Goal: Communication & Community: Answer question/provide support

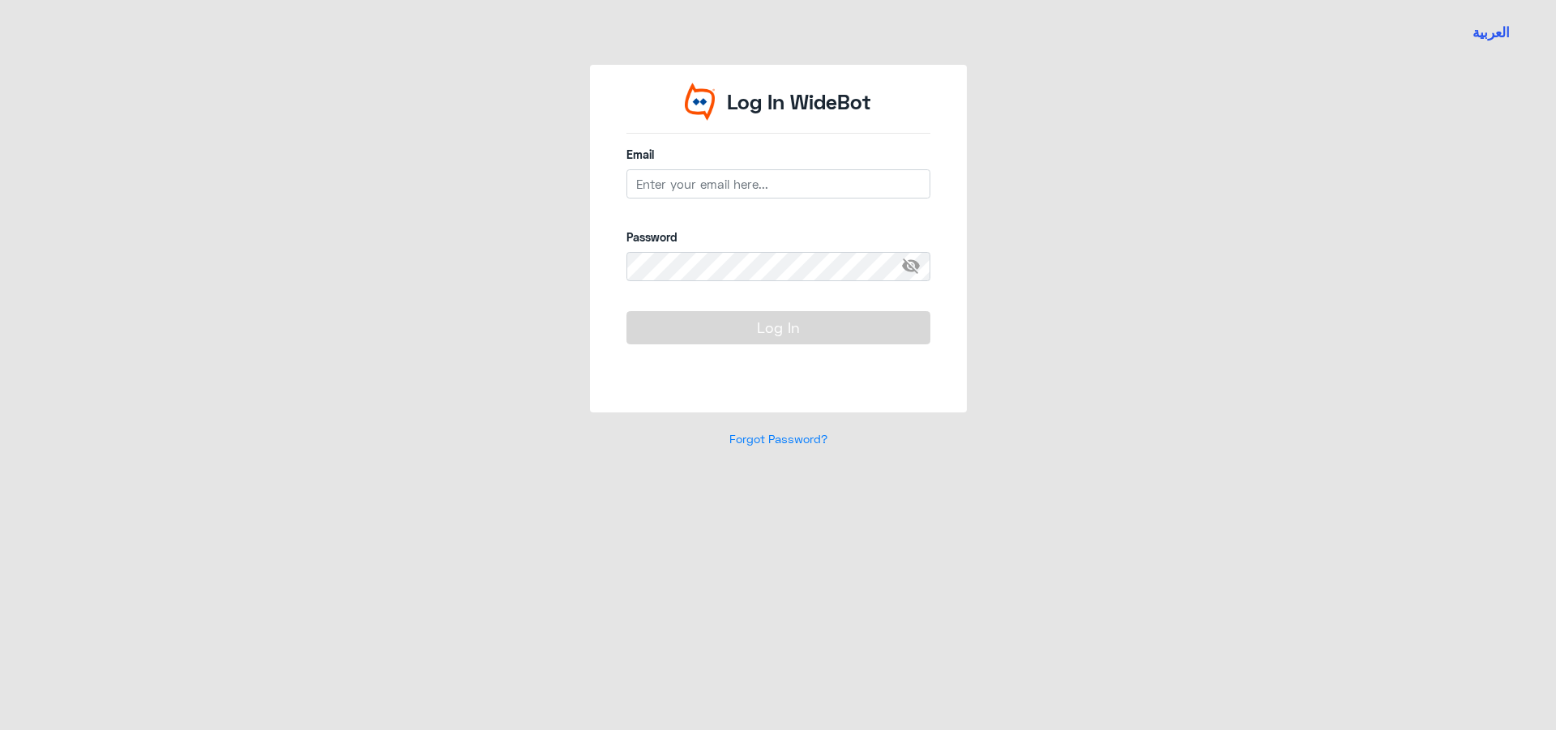
drag, startPoint x: 740, startPoint y: 201, endPoint x: 734, endPoint y: 191, distance: 11.3
click at [740, 201] on div "Email" at bounding box center [778, 181] width 304 height 71
click at [733, 188] on input "email" at bounding box center [778, 183] width 304 height 29
type input "[EMAIL_ADDRESS][DOMAIN_NAME]"
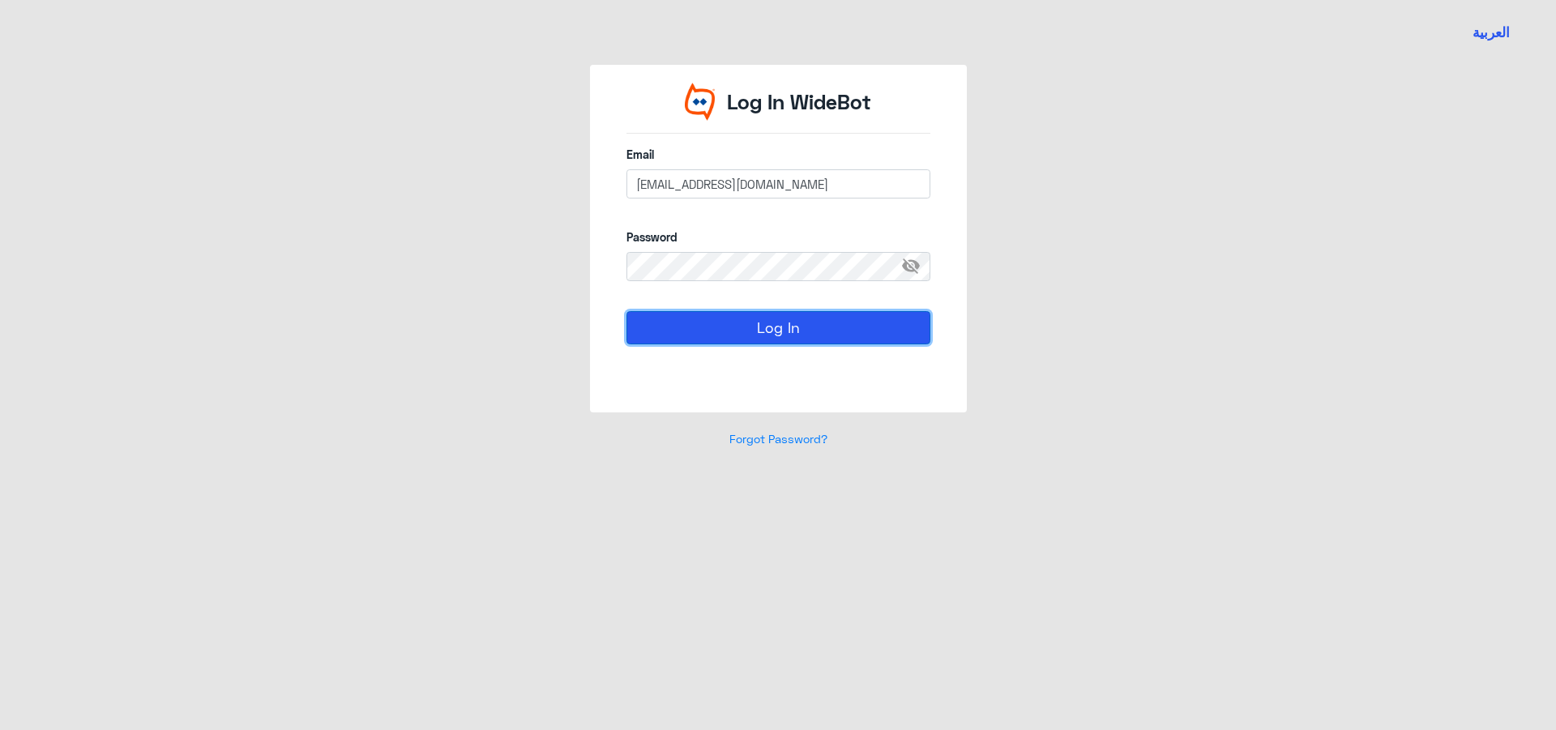
click at [721, 313] on button "Log In" at bounding box center [778, 327] width 304 height 32
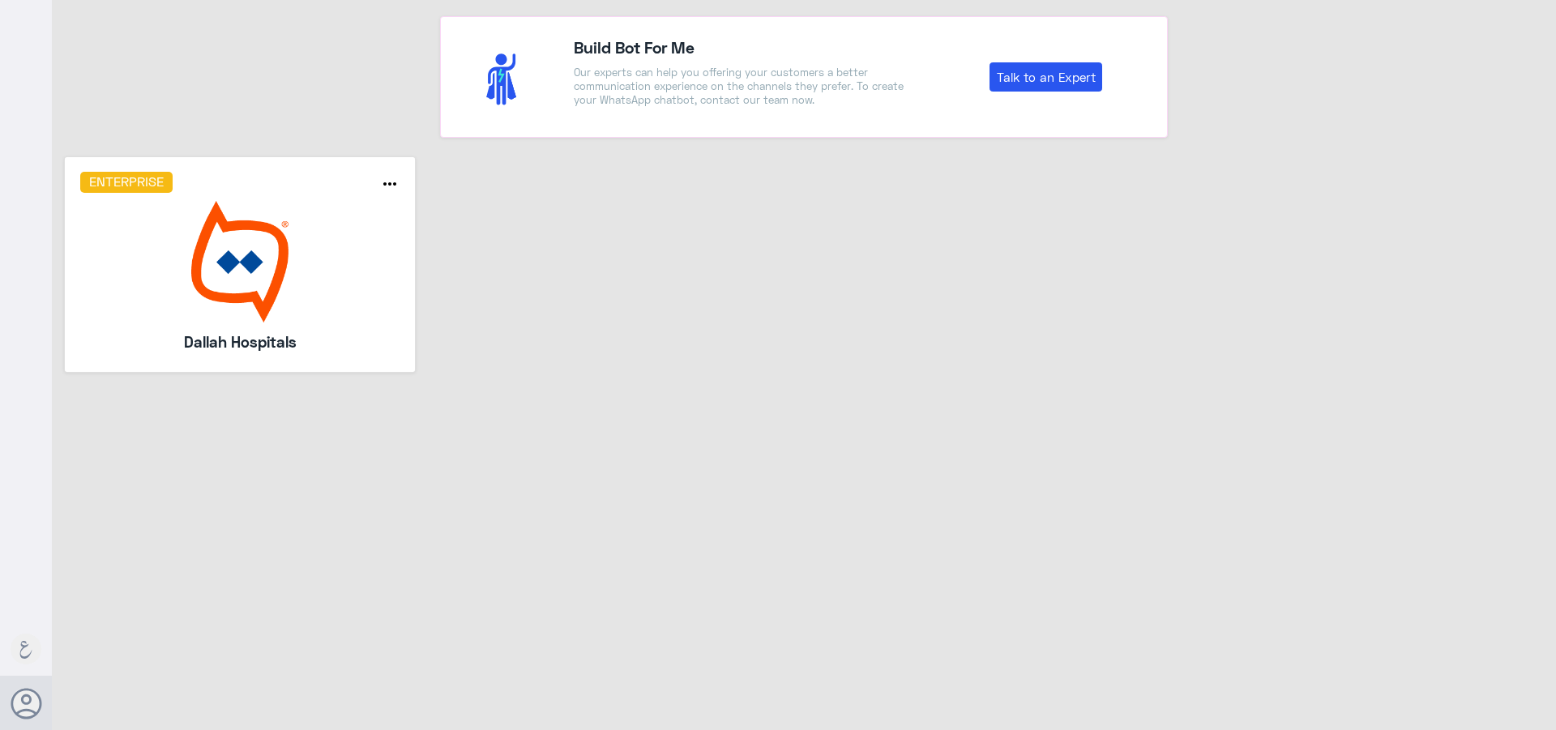
click at [225, 279] on img at bounding box center [240, 262] width 320 height 122
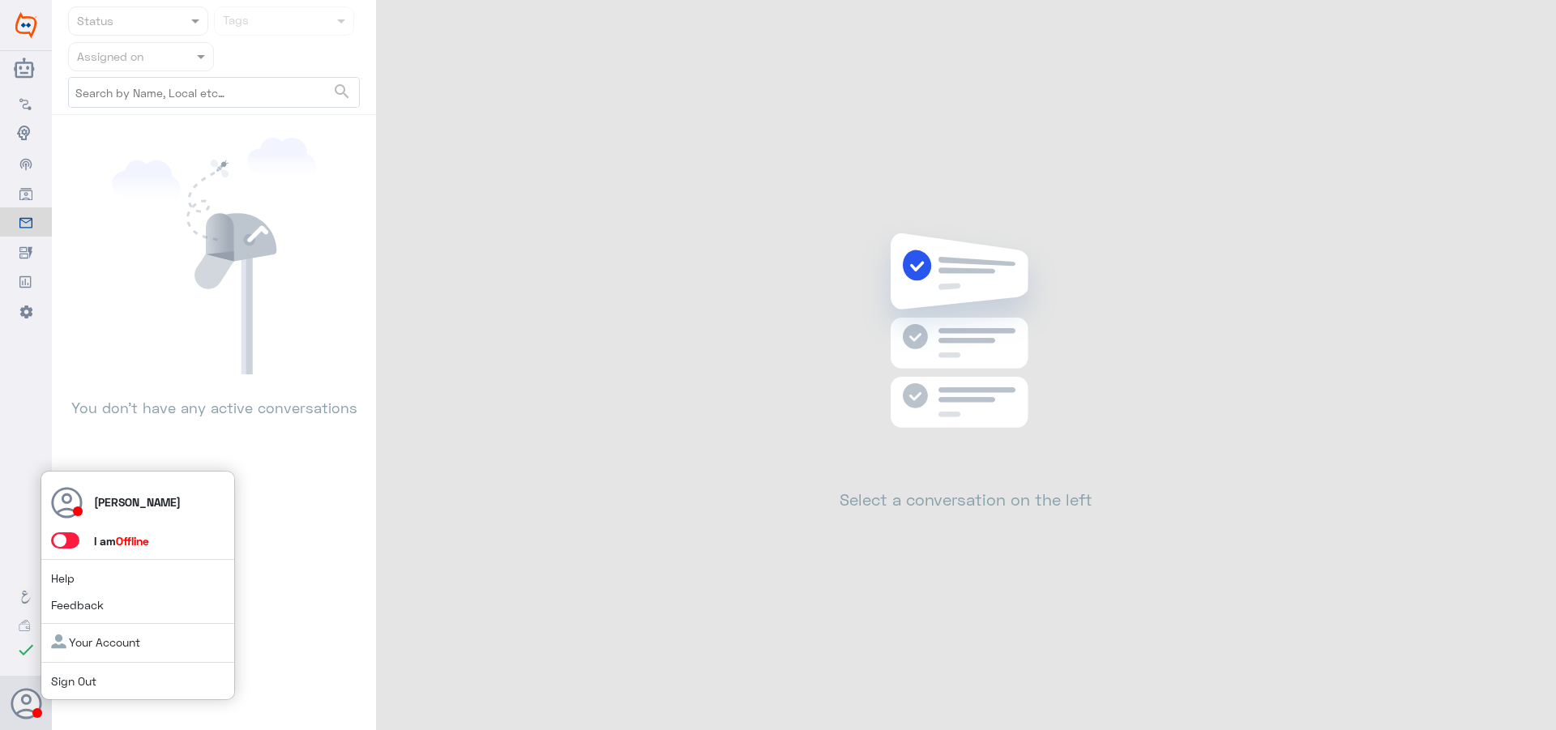
click at [71, 542] on span at bounding box center [65, 540] width 28 height 16
click at [0, 0] on input "checkbox" at bounding box center [0, 0] width 0 height 0
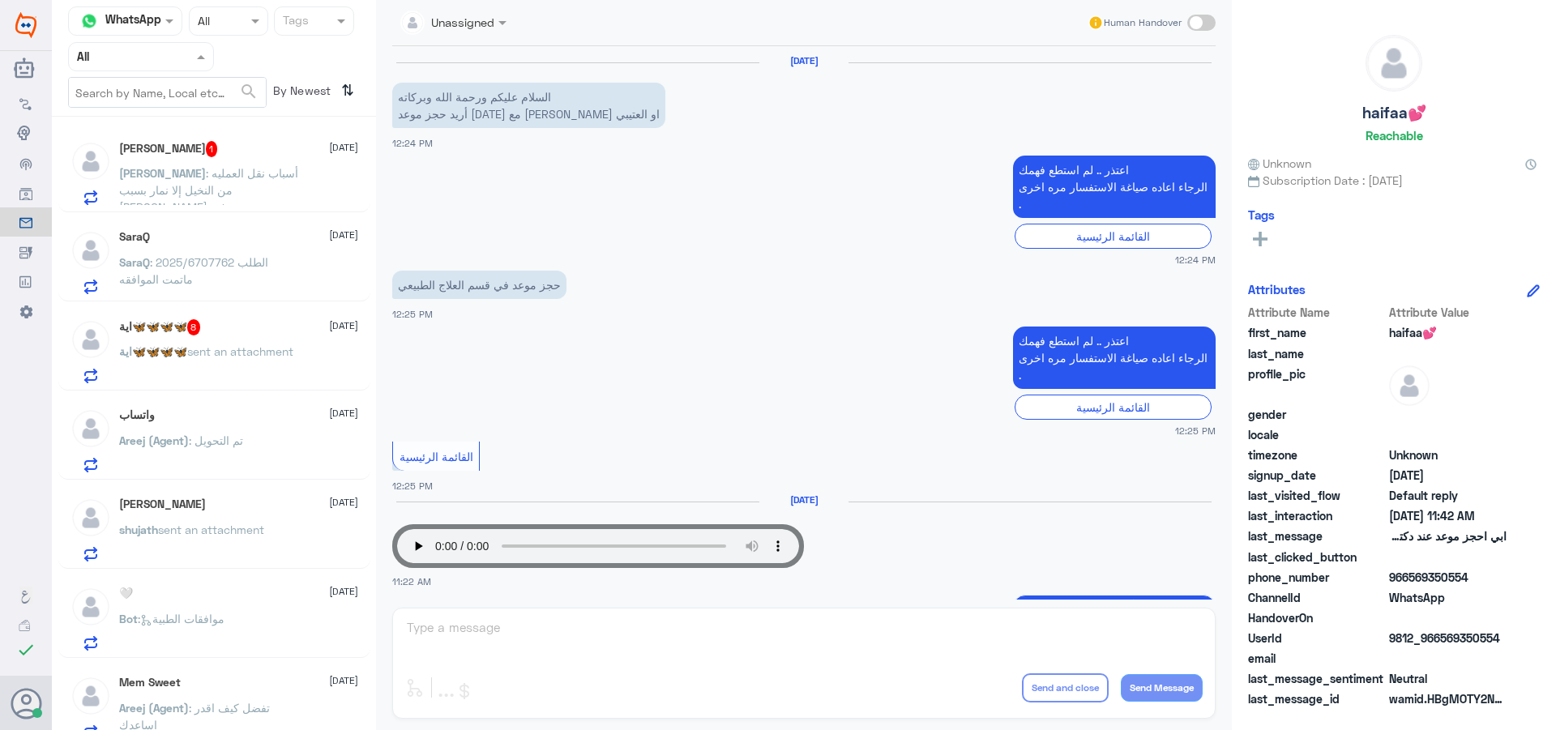
click at [188, 57] on div at bounding box center [141, 56] width 144 height 19
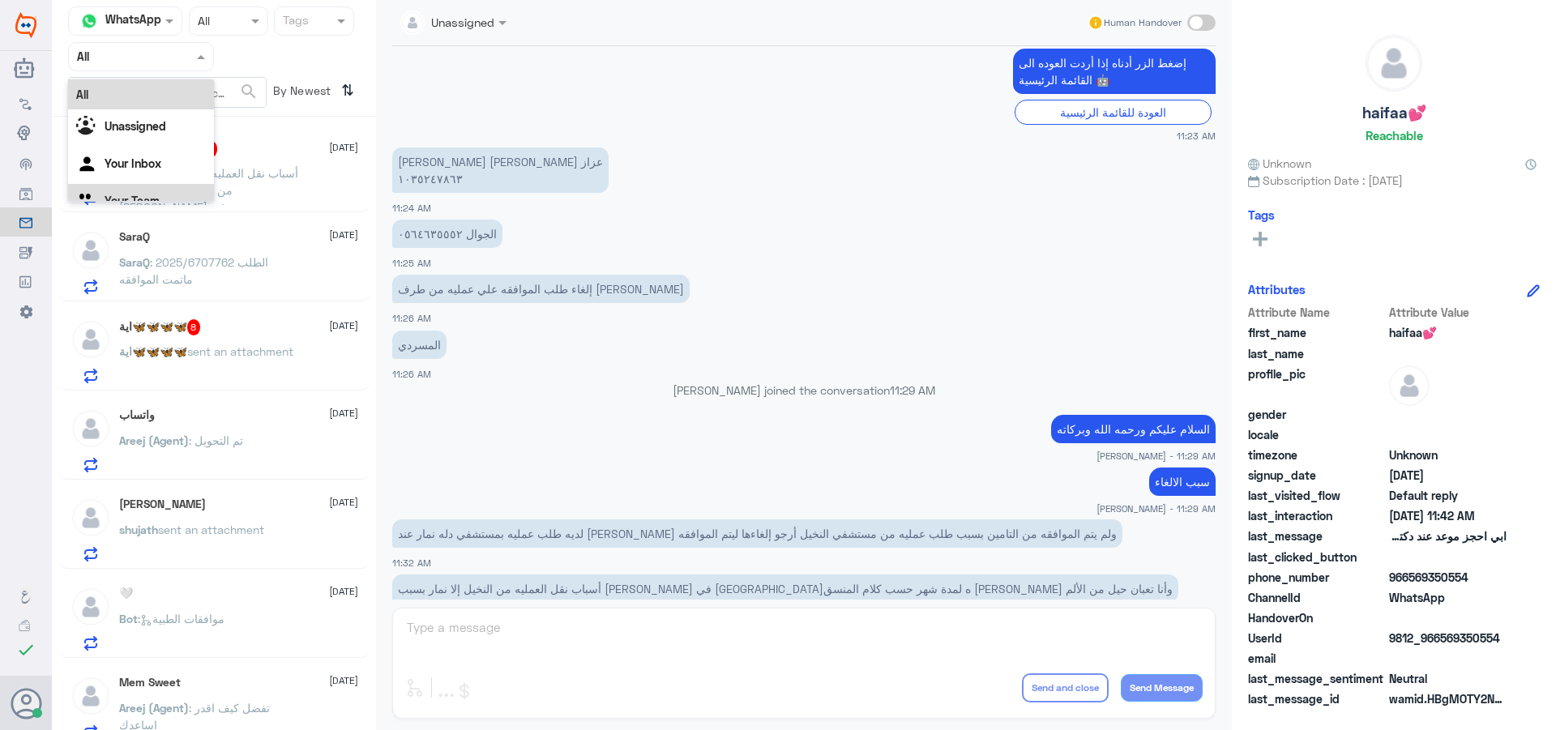
click at [151, 193] on div "Your Team" at bounding box center [141, 202] width 146 height 37
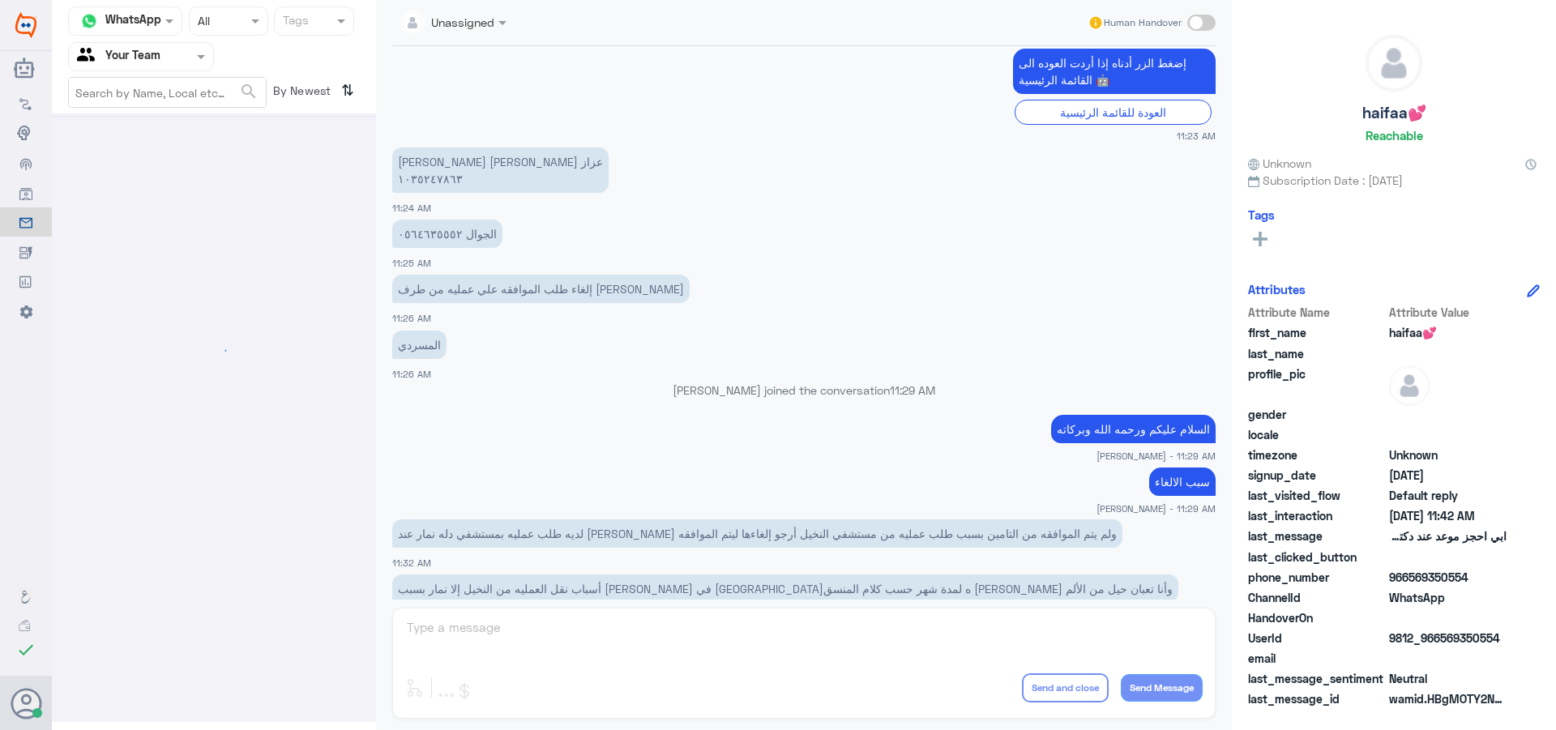
click at [211, 25] on input "text" at bounding box center [213, 20] width 30 height 19
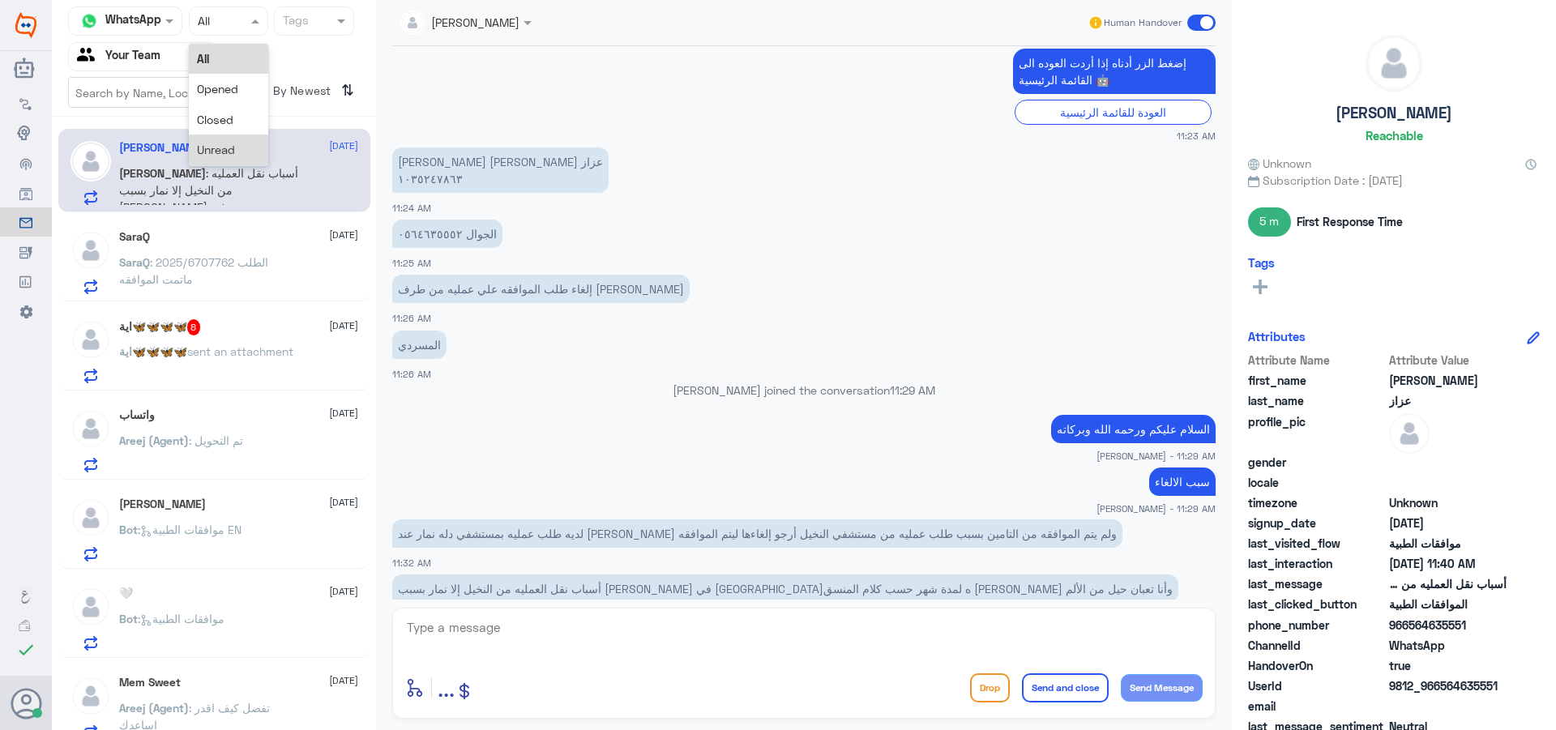
click at [212, 145] on span "Unread" at bounding box center [216, 150] width 38 height 14
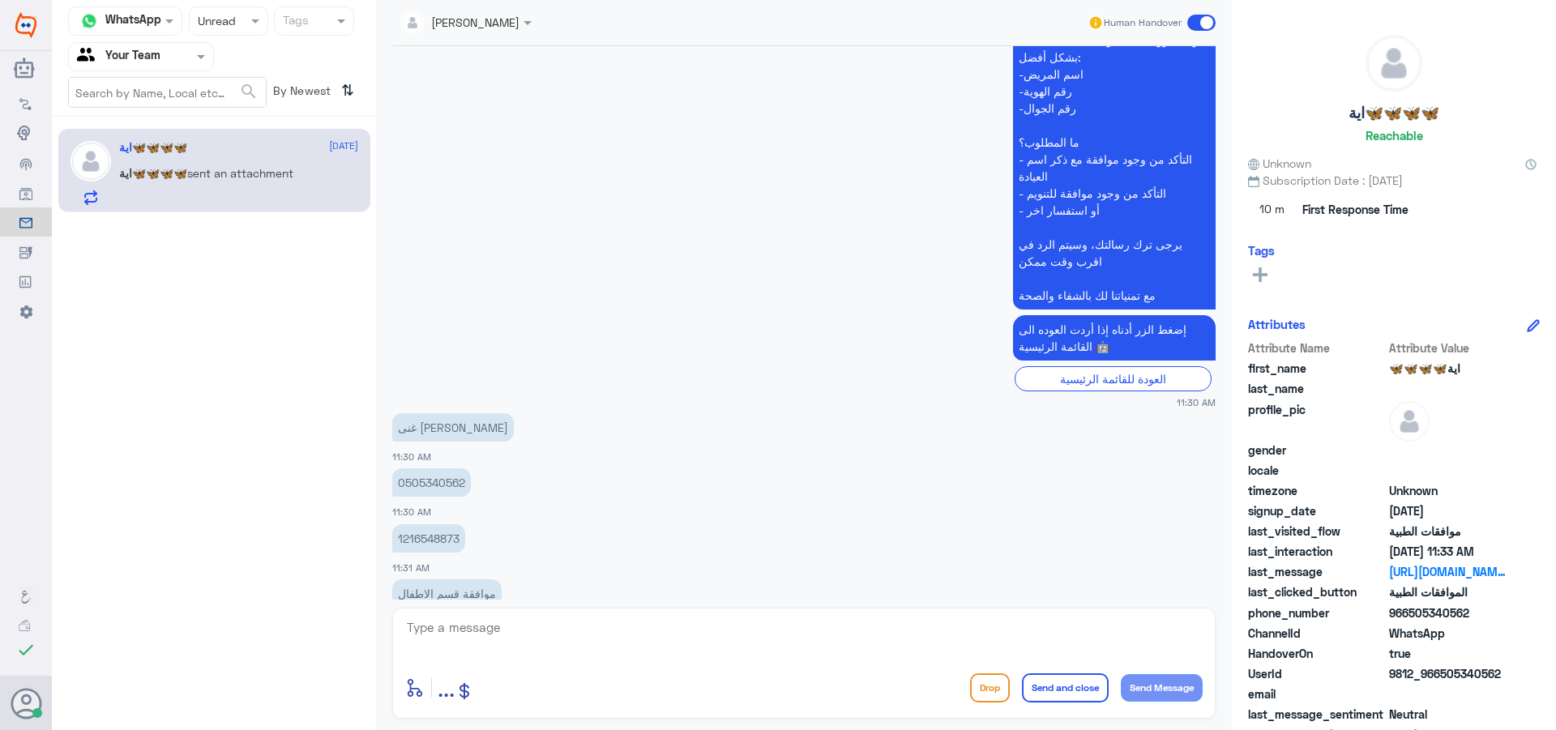
scroll to position [648, 0]
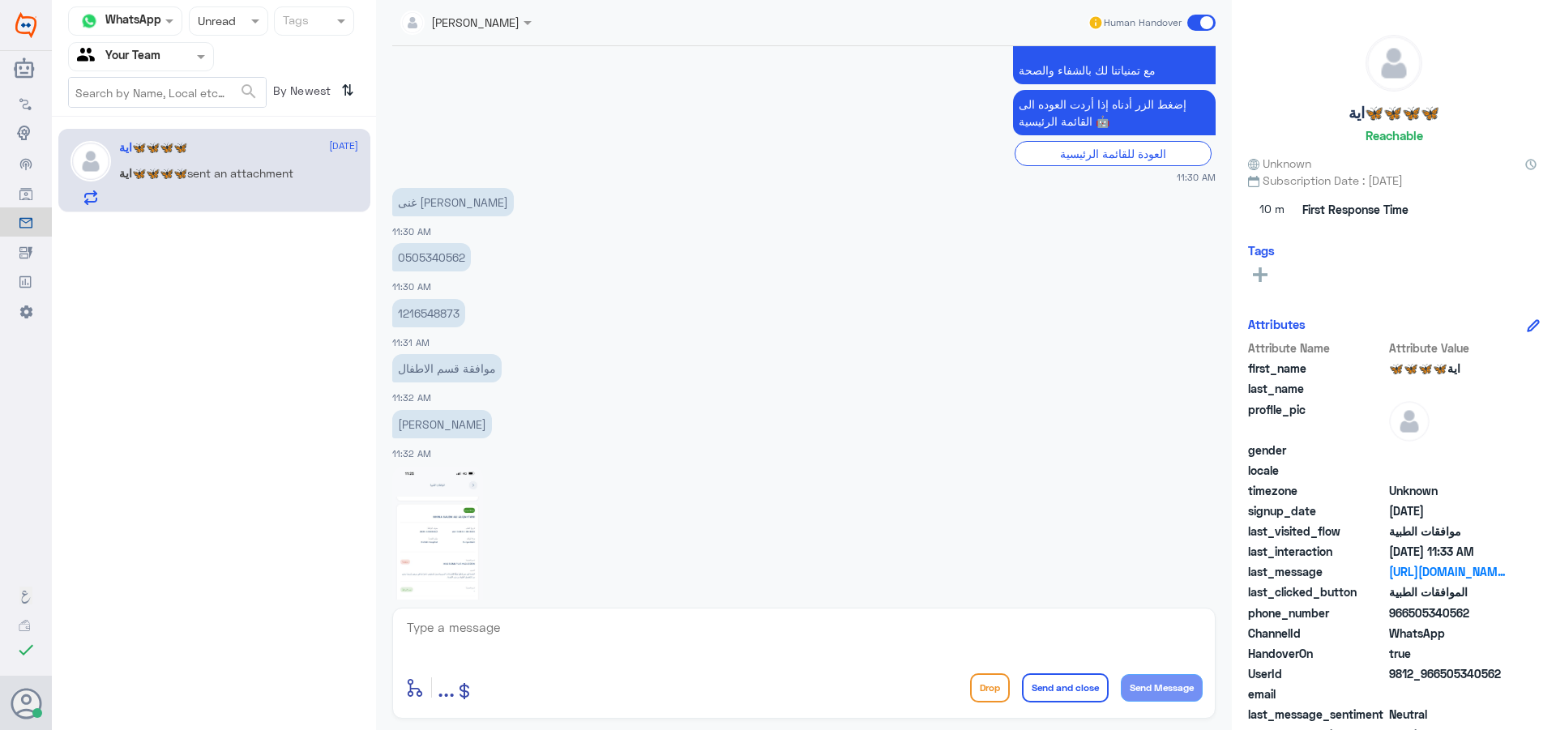
click at [425, 310] on p "1216548873" at bounding box center [428, 313] width 73 height 28
copy p "1216548873"
click at [601, 641] on textarea at bounding box center [803, 637] width 797 height 40
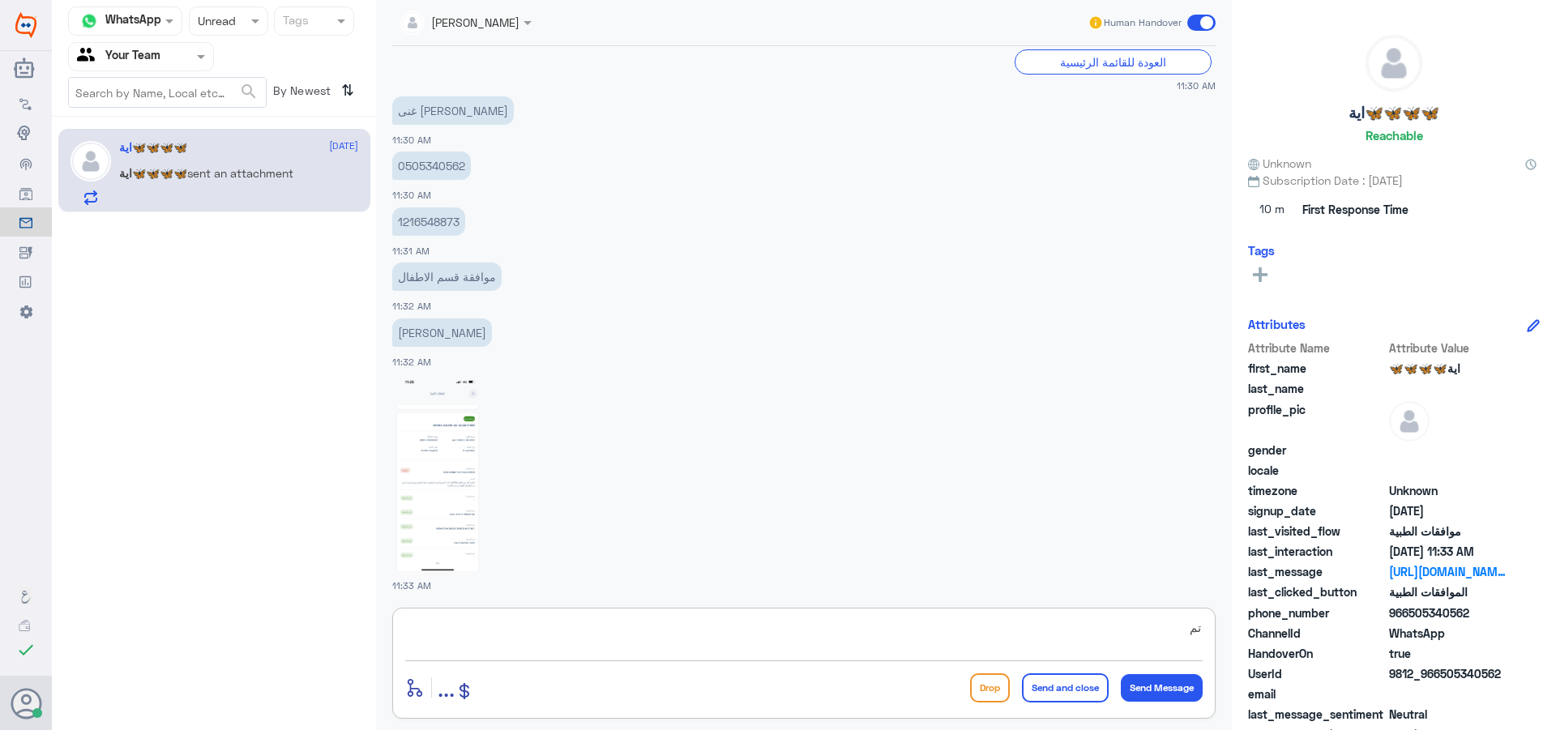
scroll to position [742, 0]
type textarea "تم متابعة الموافقة مع كافة التقارير ."
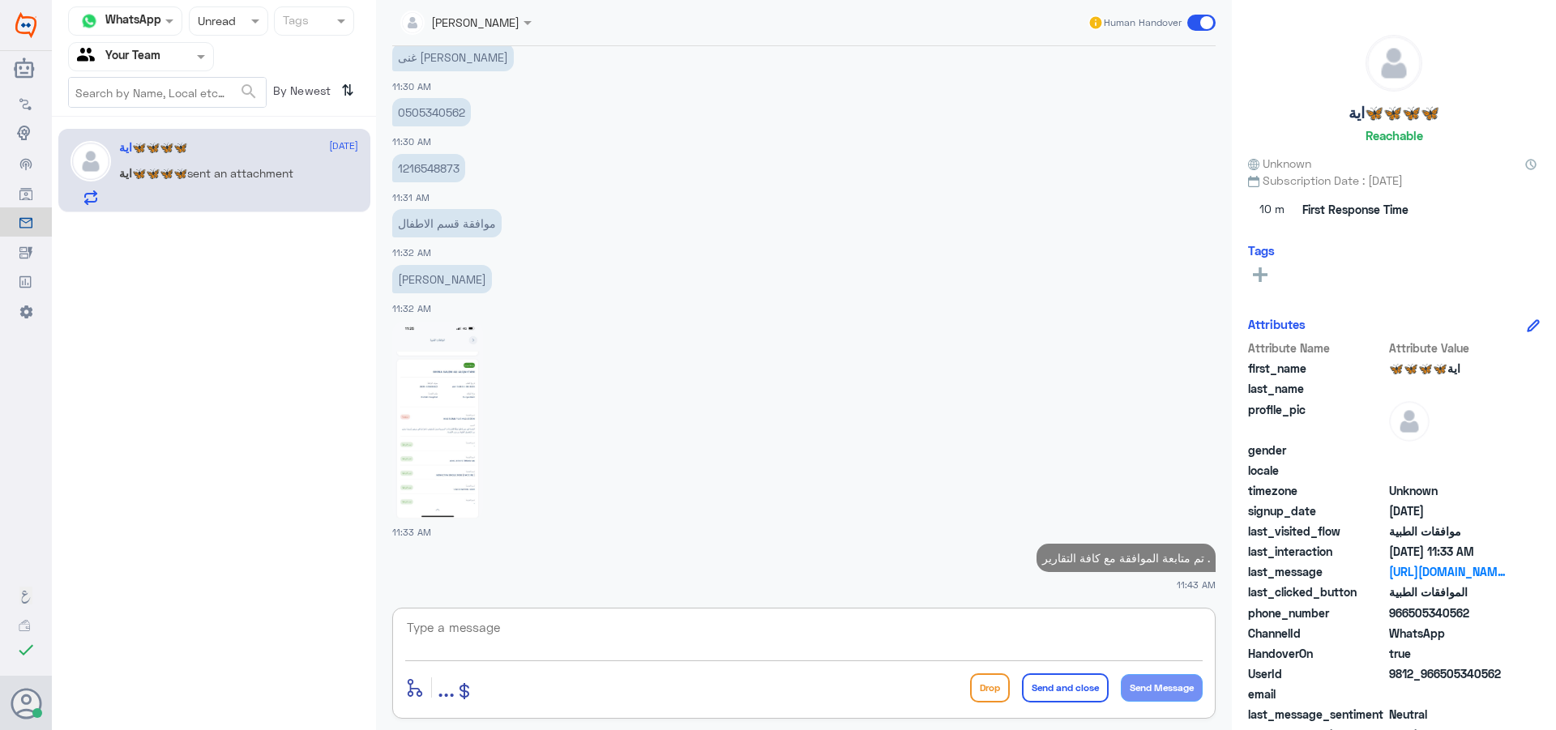
click at [194, 58] on span at bounding box center [203, 56] width 20 height 17
click at [172, 119] on div "Unassigned" at bounding box center [141, 107] width 146 height 37
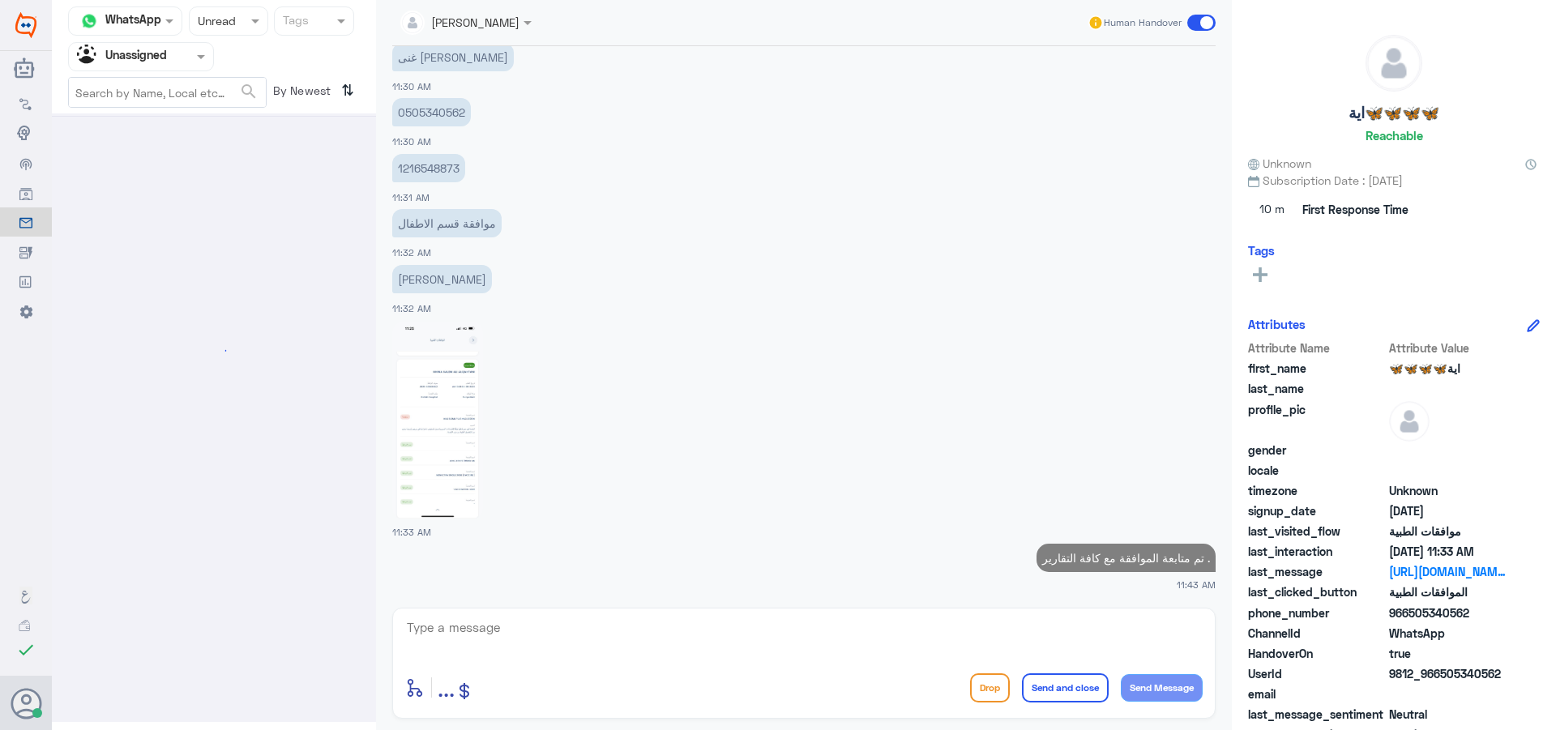
click at [177, 74] on nav "Channel WhatsApp Status × Unread Tags Agent Filter Unassigned search By Newest ⇅" at bounding box center [214, 61] width 324 height 110
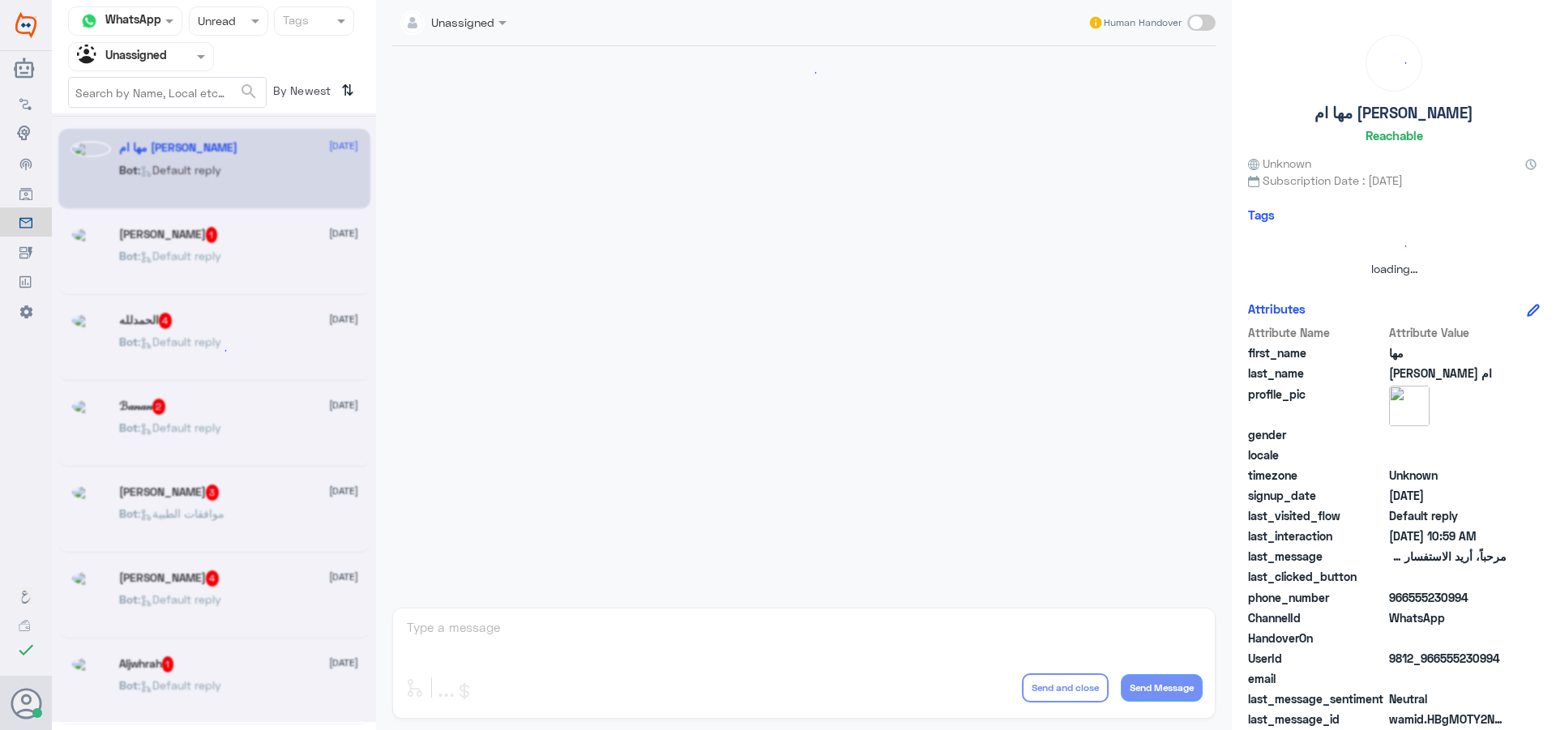
scroll to position [0, 0]
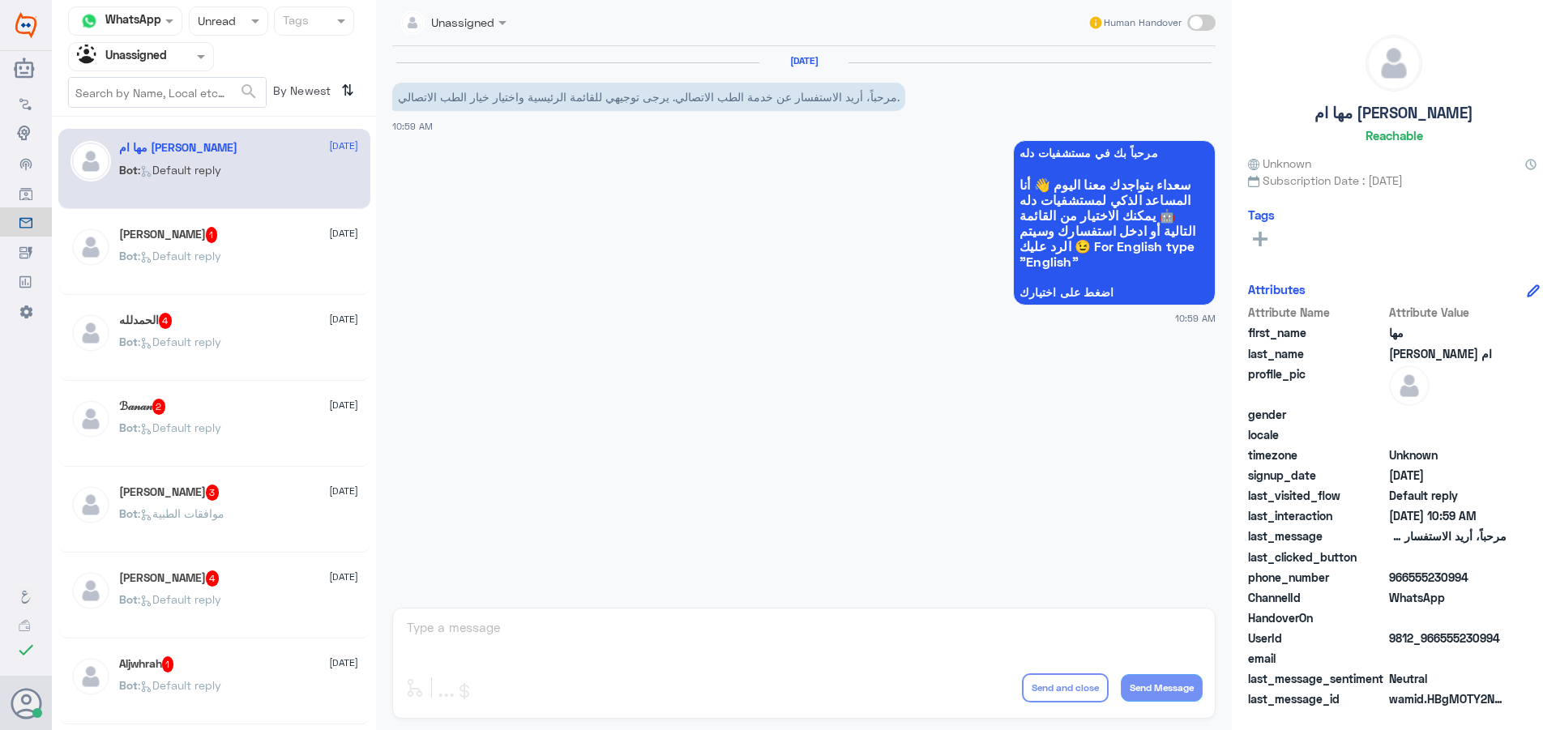
click at [177, 66] on div "Agent Filter Unassigned" at bounding box center [131, 57] width 124 height 24
click at [186, 138] on div "Your Inbox" at bounding box center [141, 144] width 146 height 37
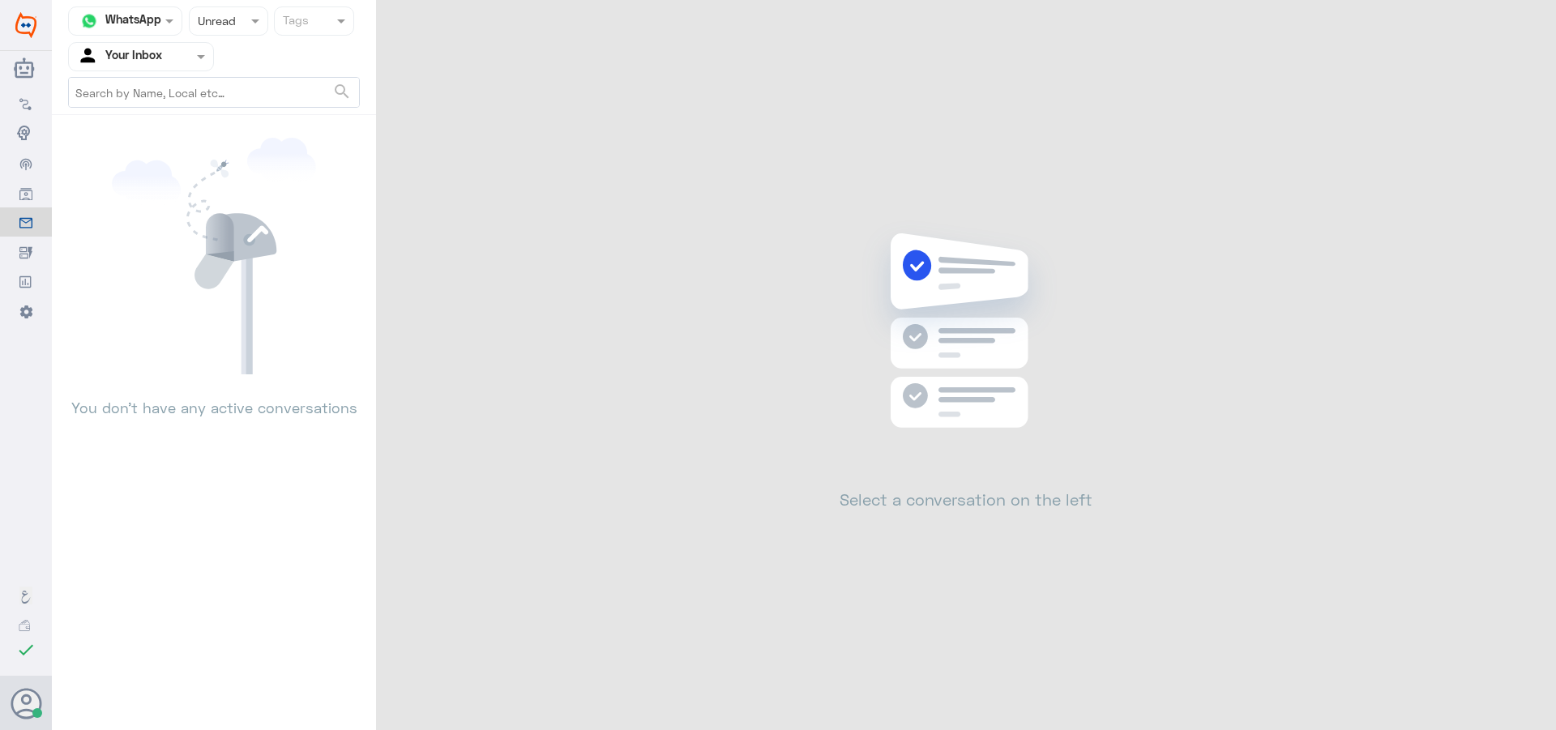
click at [186, 63] on div at bounding box center [141, 56] width 144 height 19
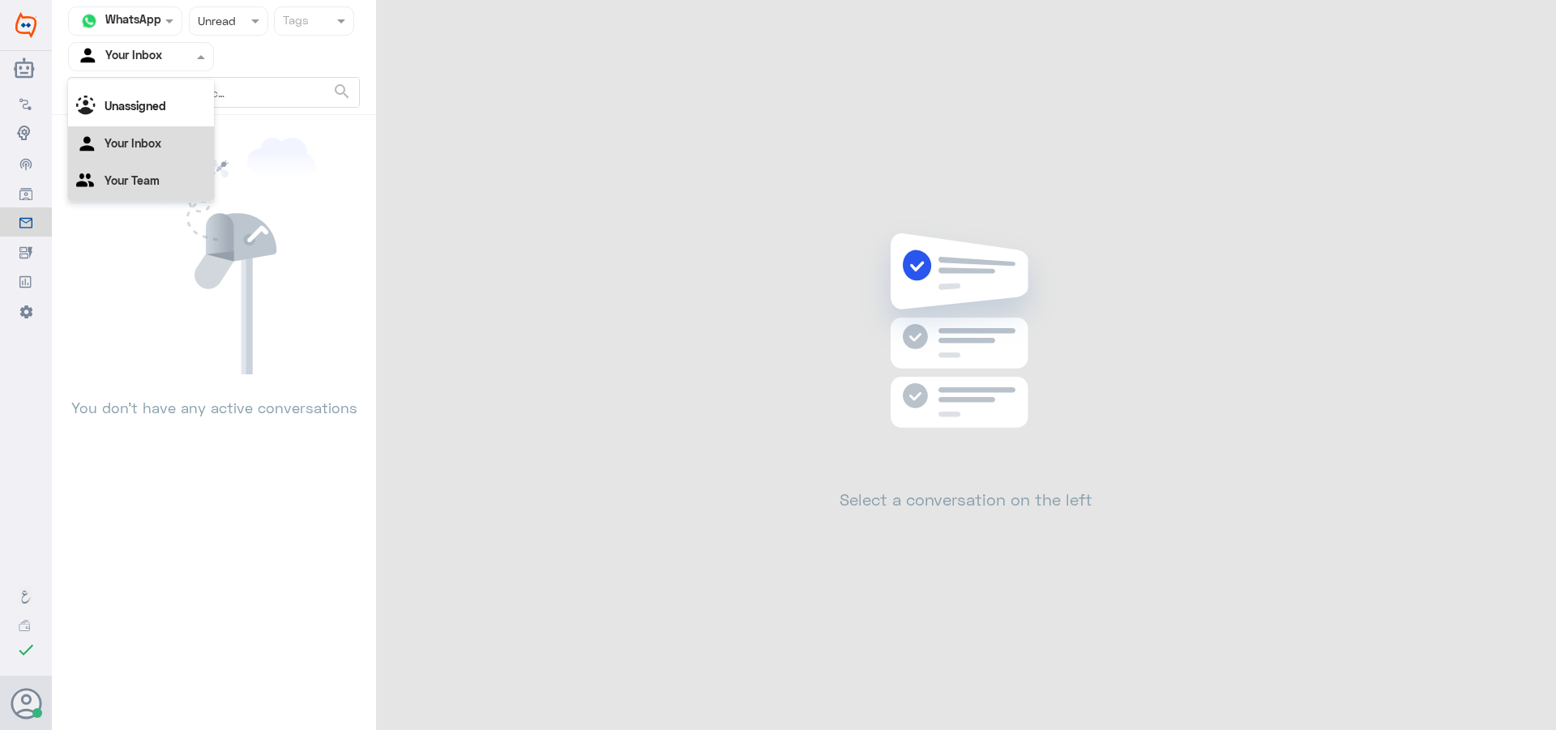
click at [179, 183] on div "Your Team" at bounding box center [141, 182] width 146 height 37
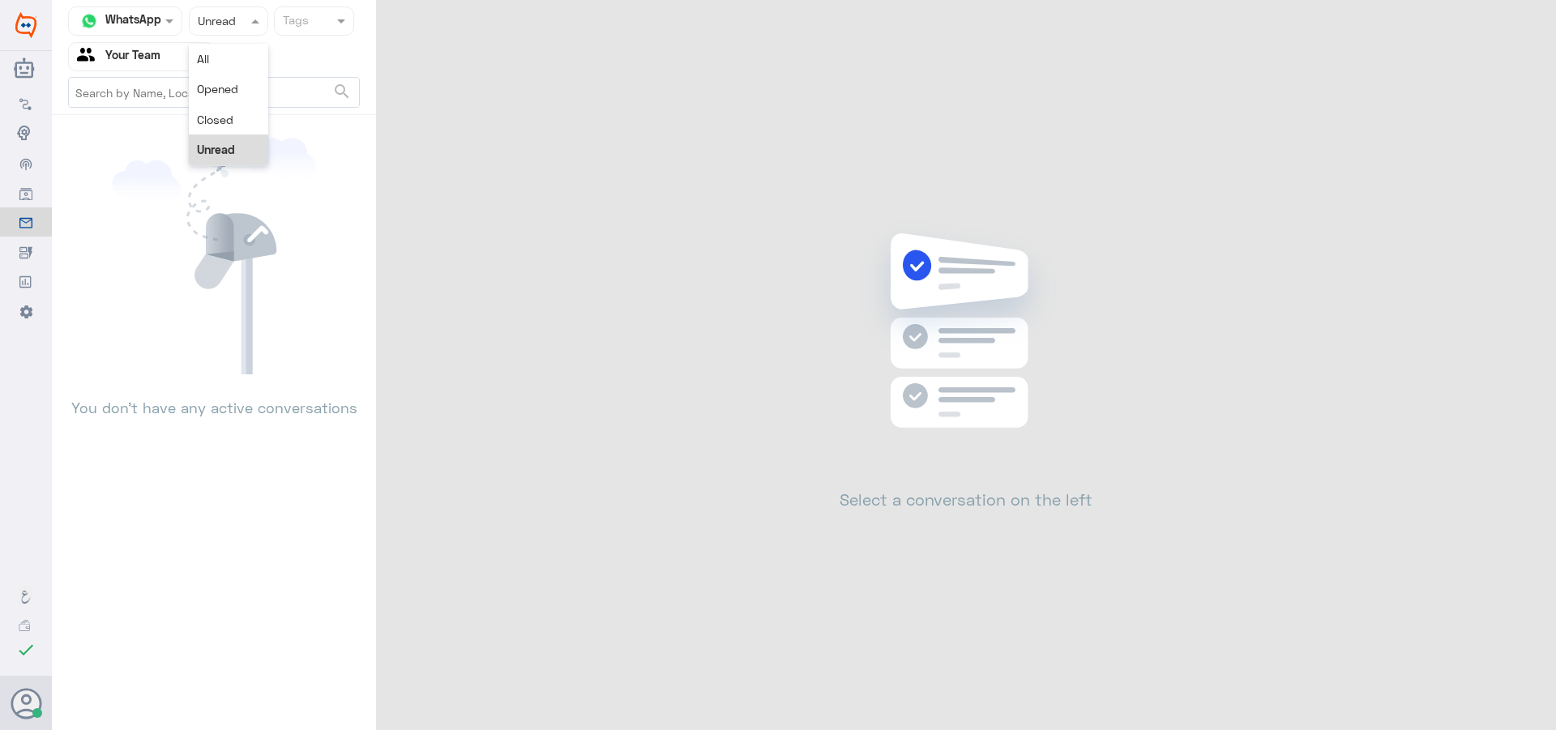
click at [243, 19] on div at bounding box center [229, 20] width 78 height 19
click at [239, 77] on div "Opened" at bounding box center [228, 89] width 79 height 30
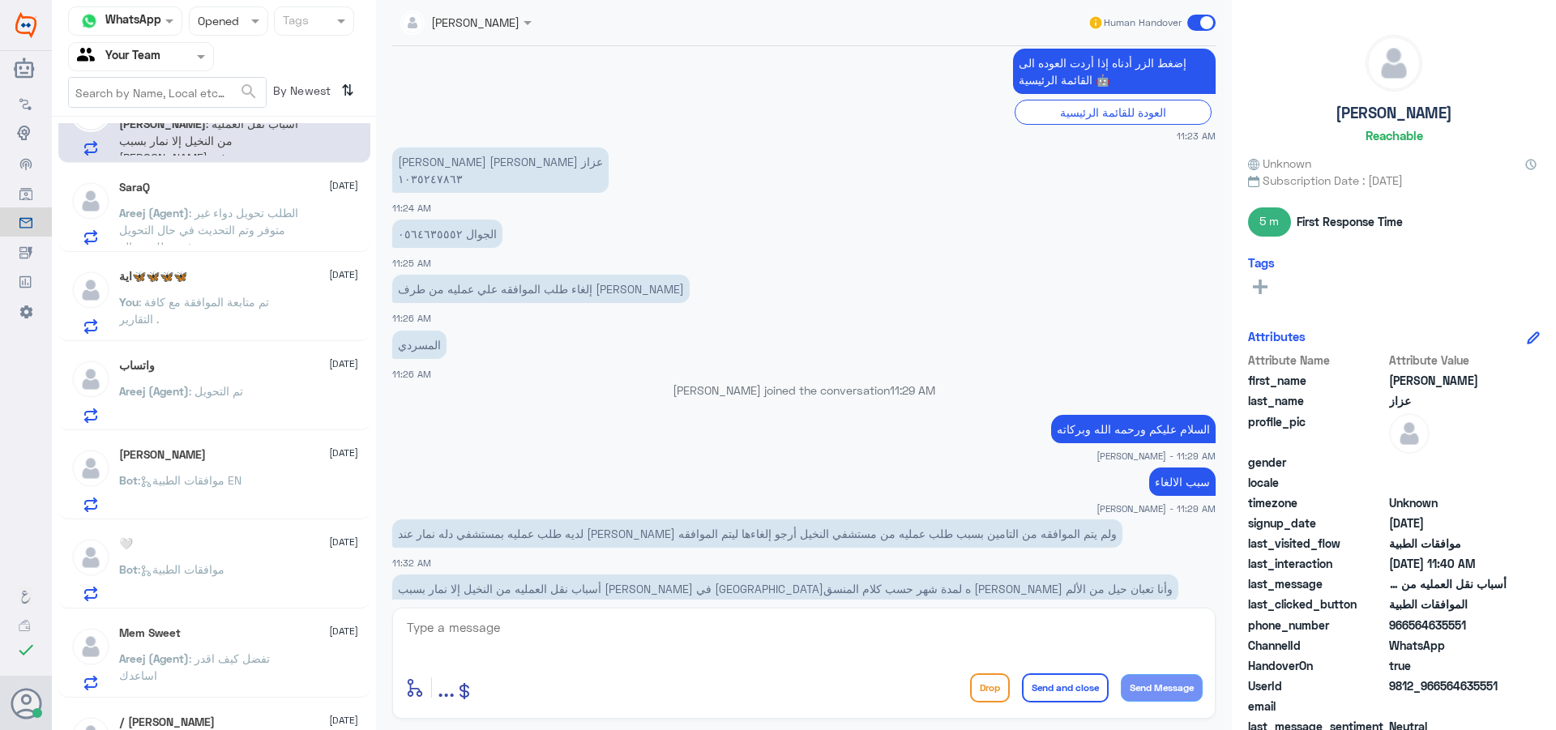
scroll to position [0, 0]
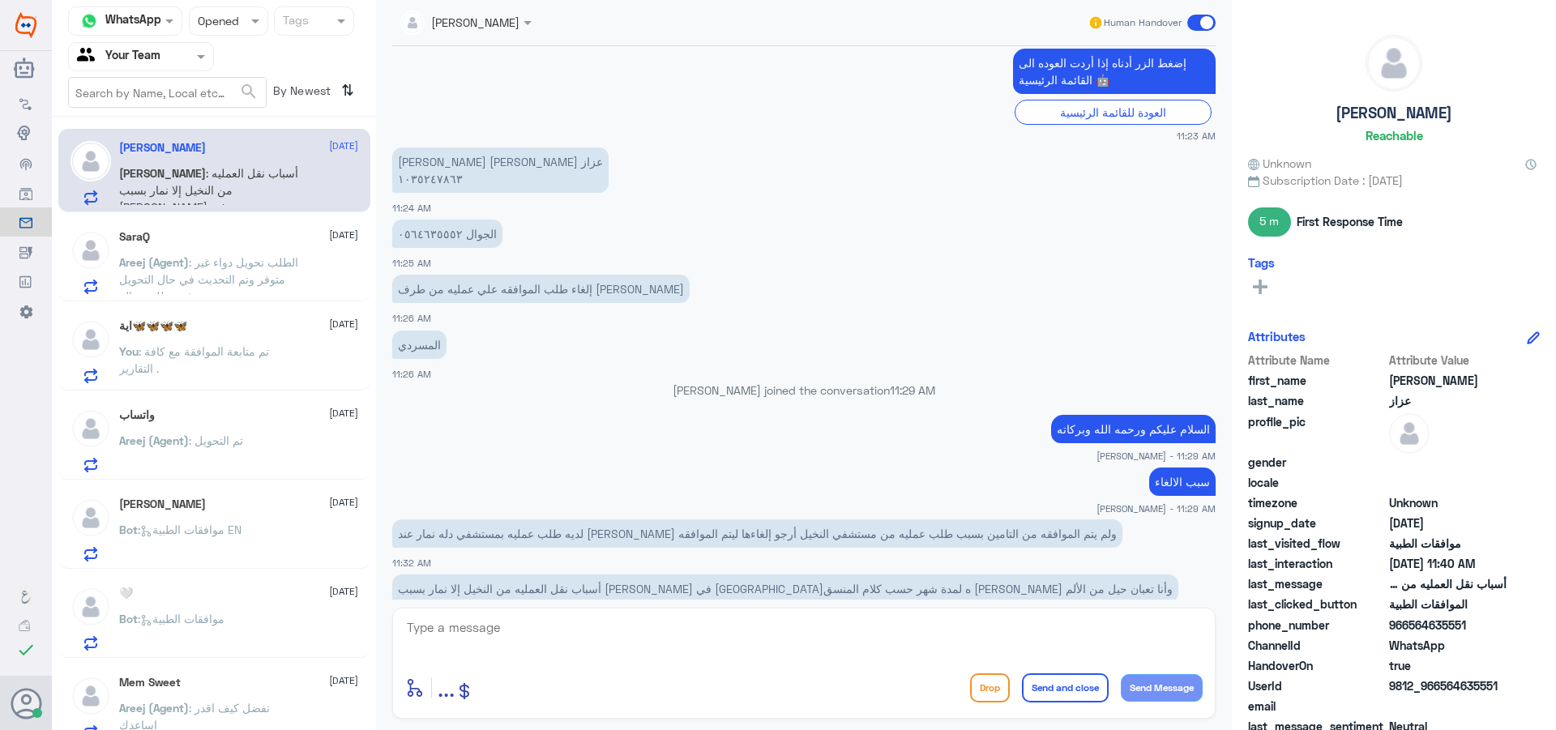
click at [279, 618] on div "Bot : موافقات الطبية" at bounding box center [238, 632] width 239 height 36
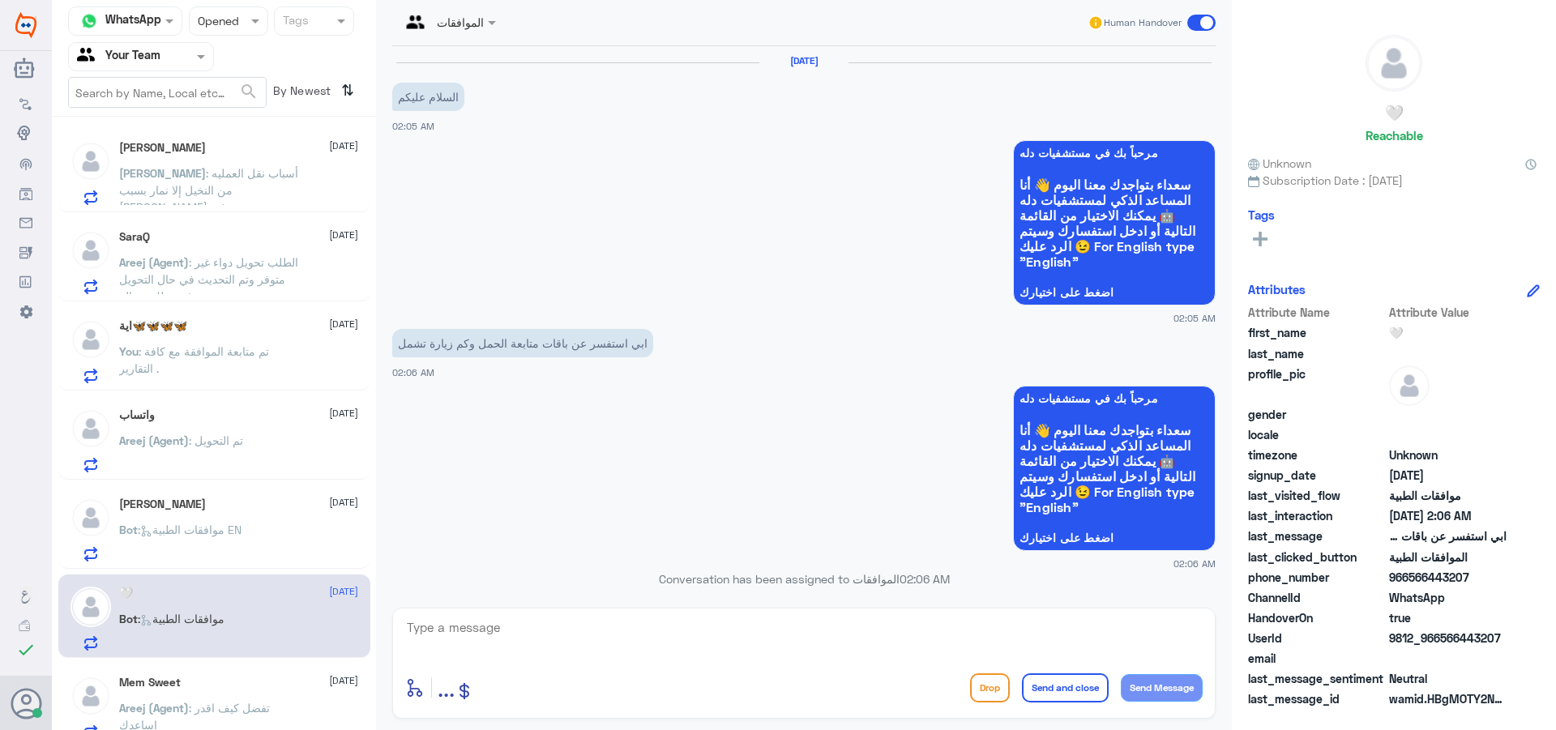
click at [521, 622] on textarea at bounding box center [803, 637] width 797 height 40
type textarea "وعليكم السلام , هذا الرقم مخصص لمتابعة الموافقات الطبية فقط ."
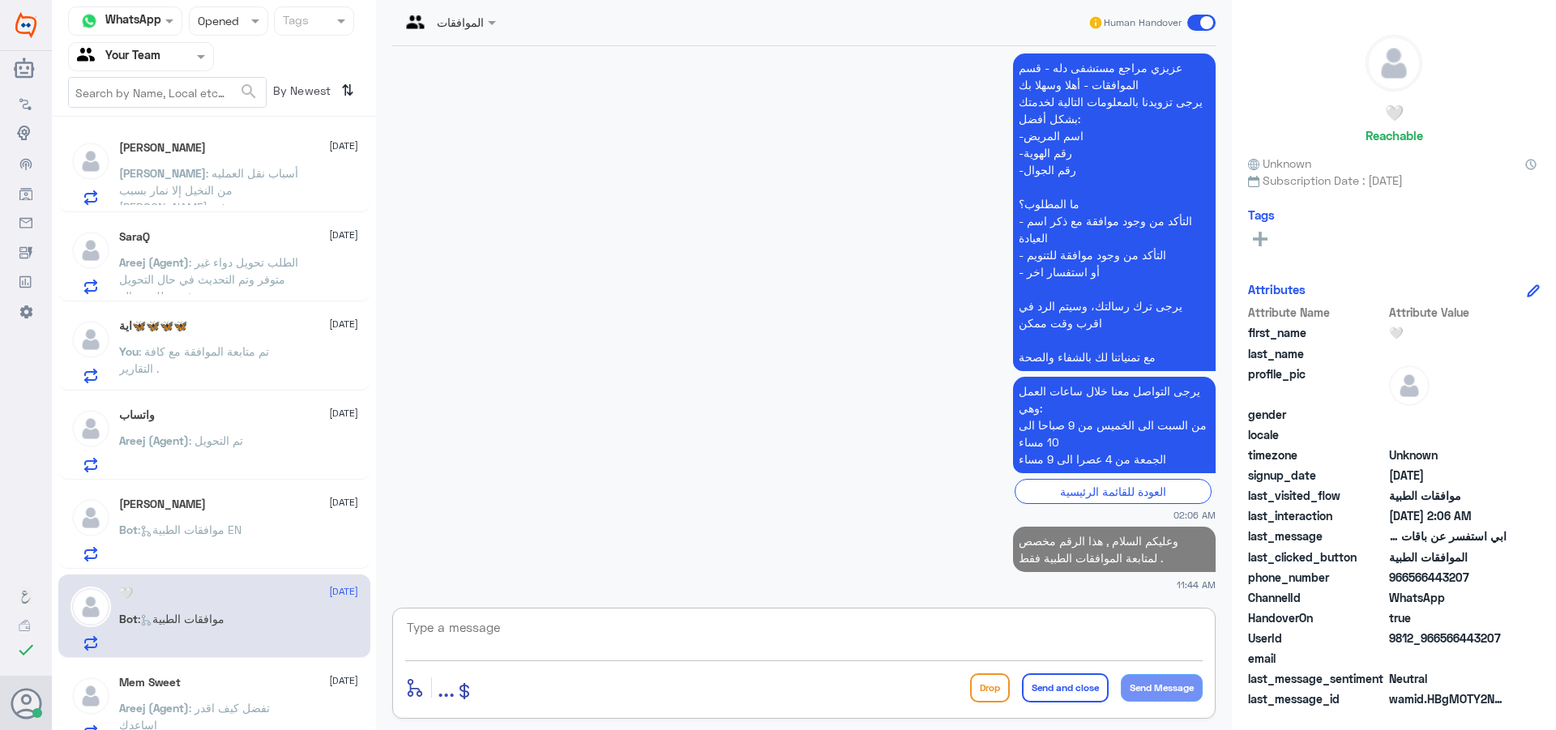
click at [271, 564] on div "[PERSON_NAME] [DATE] Bot : موافقات الطبية EN" at bounding box center [214, 526] width 312 height 83
click at [274, 542] on div "Bot : موافقات الطبية EN" at bounding box center [238, 543] width 239 height 36
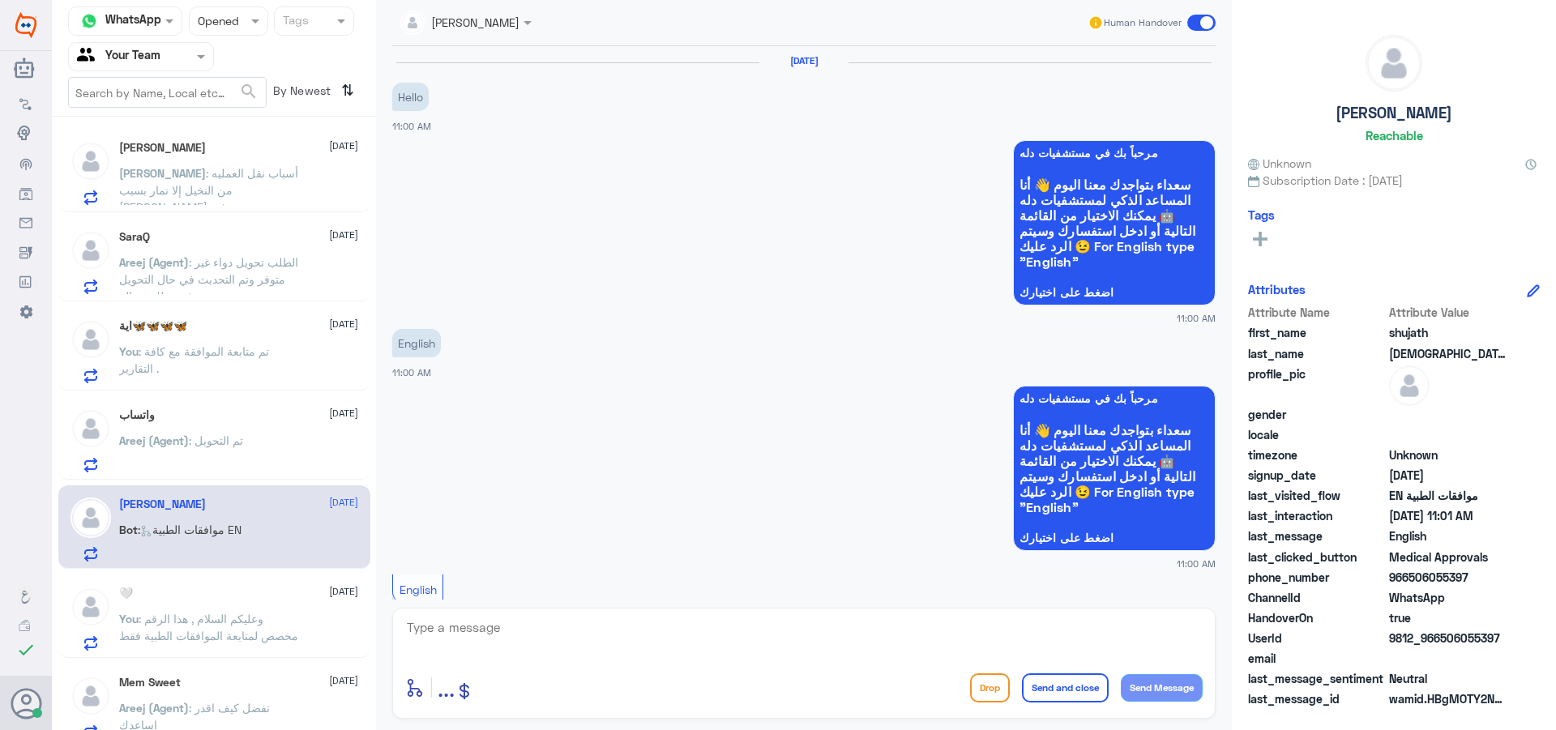
click at [541, 642] on textarea at bounding box center [803, 637] width 797 height 40
type textarea "ا"
type textarea "p"
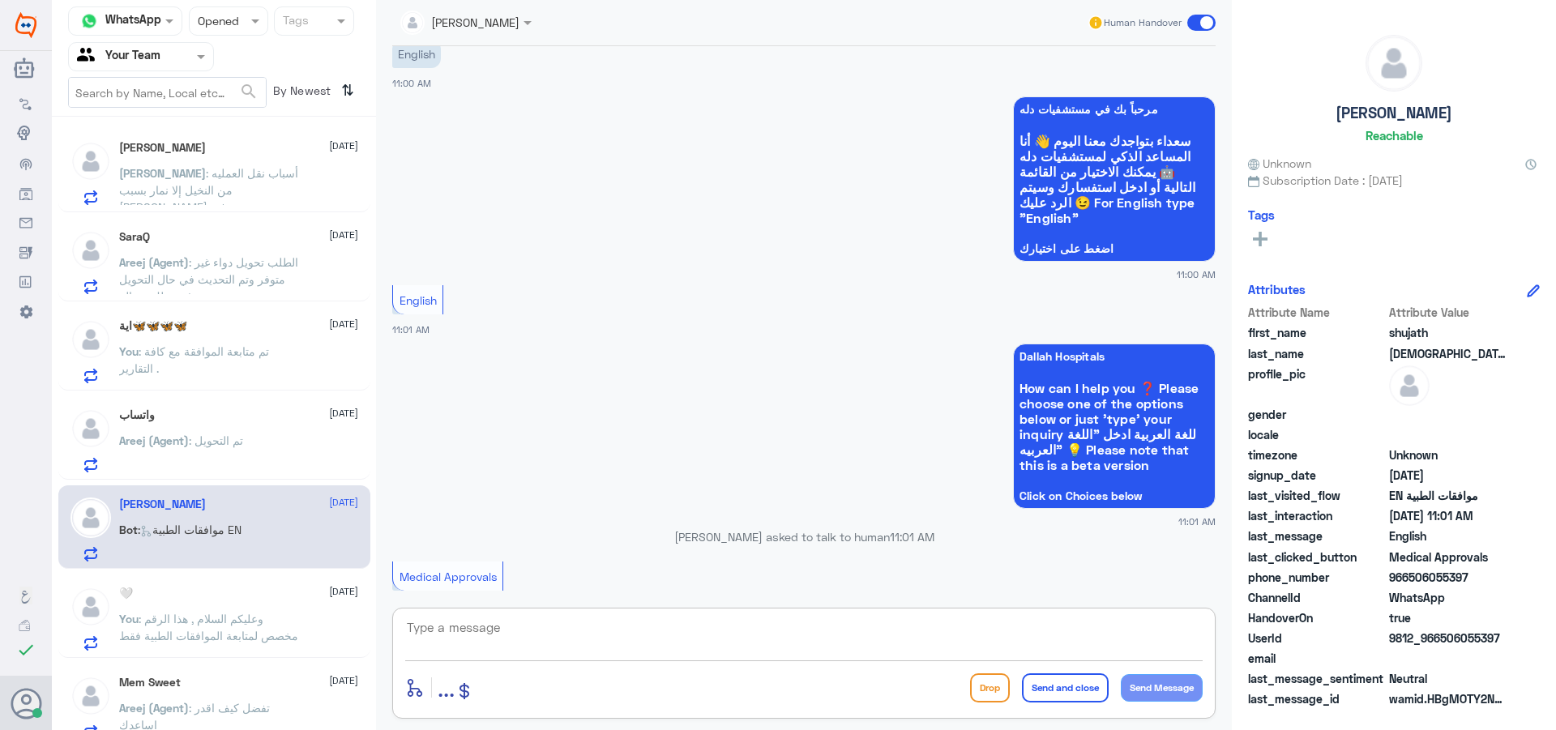
scroll to position [324, 0]
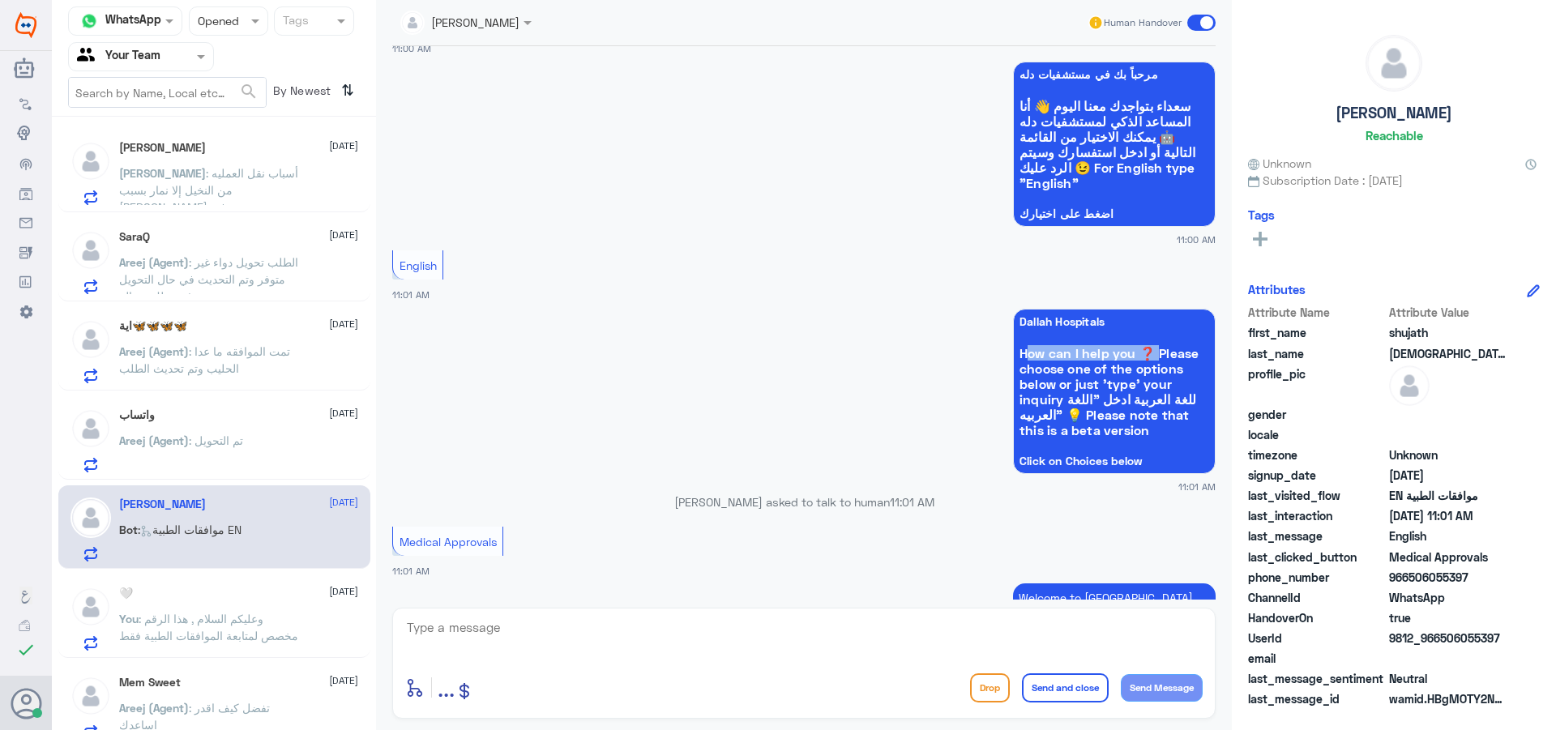
drag, startPoint x: 1015, startPoint y: 351, endPoint x: 1141, endPoint y: 358, distance: 125.8
click at [1141, 358] on span "How can I help you ❓ Please choose one of the options below or just 'type' your…" at bounding box center [1114, 391] width 190 height 92
copy span "How can I help you ❓"
click at [598, 645] on textarea at bounding box center [803, 637] width 797 height 40
paste textarea "How can I help you ❓"
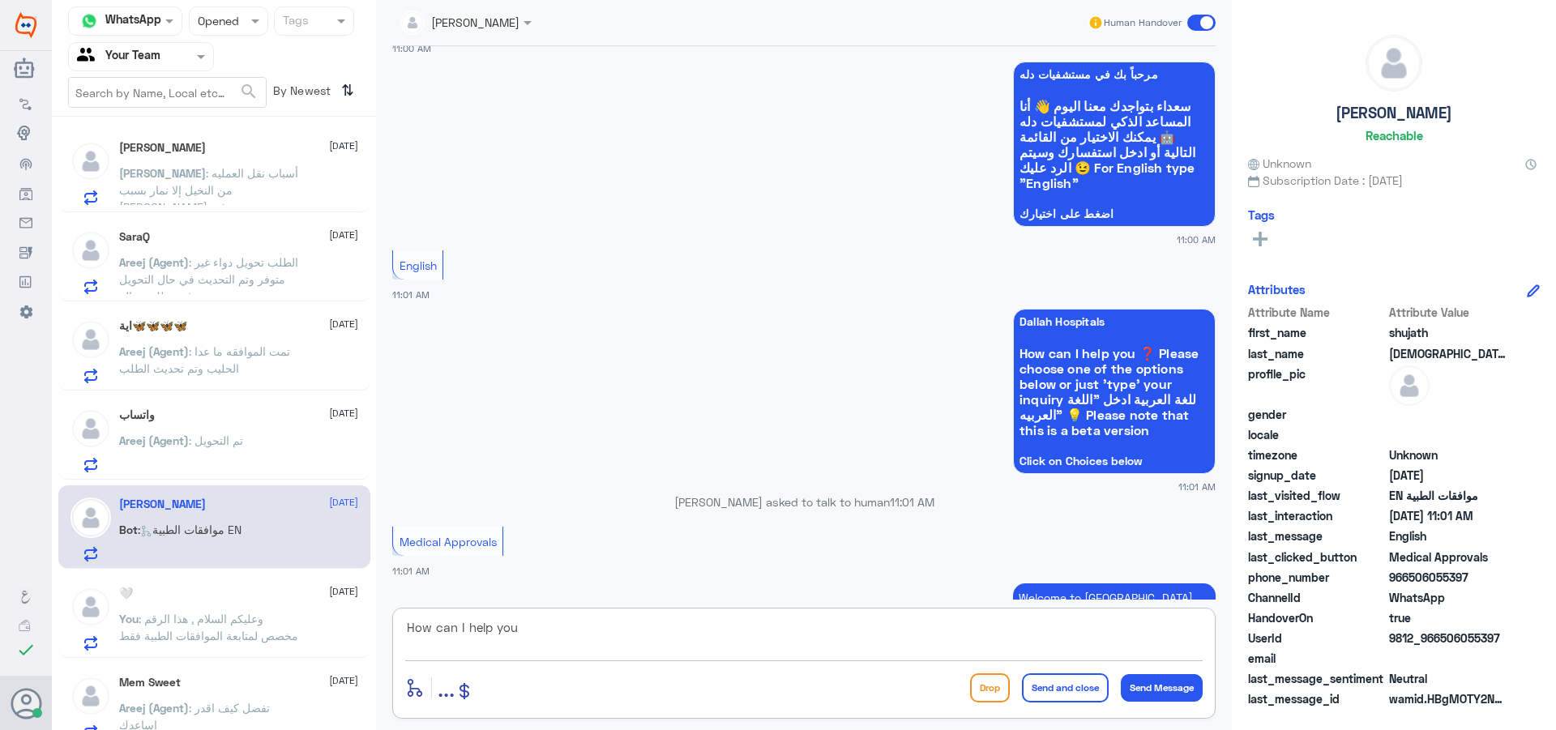
type textarea "How can I help you ?"
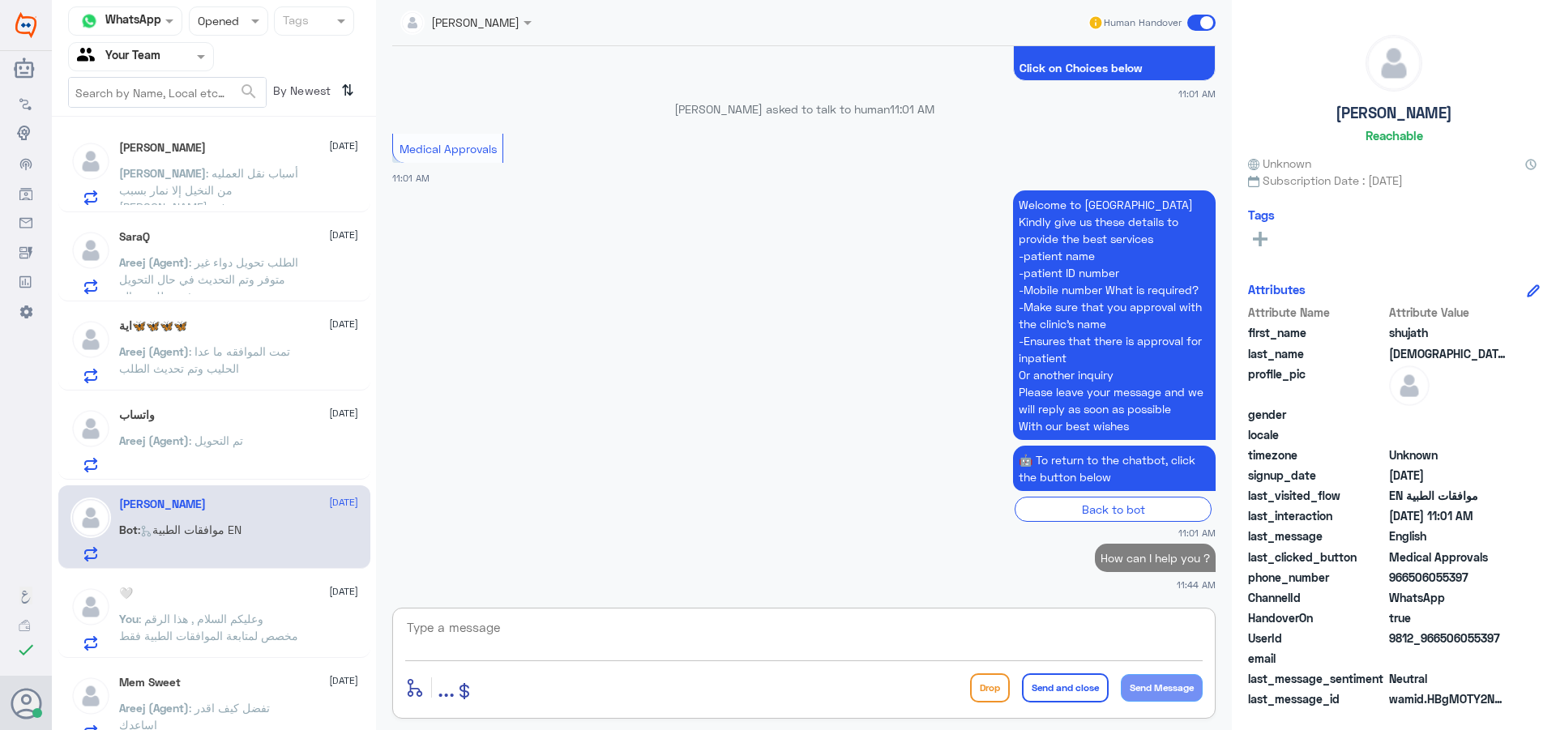
click at [285, 421] on div "واتساب [DATE]" at bounding box center [238, 415] width 239 height 14
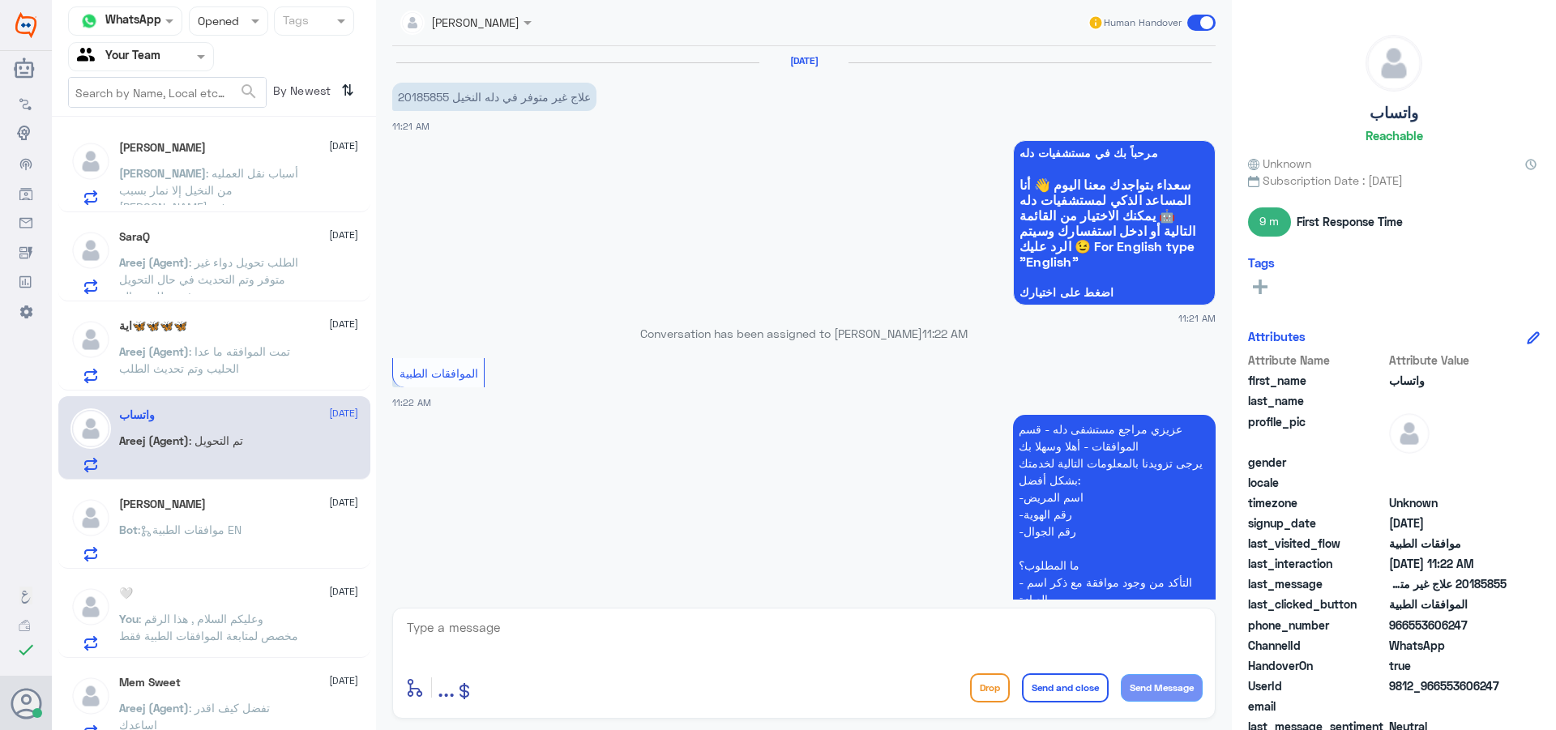
scroll to position [323, 0]
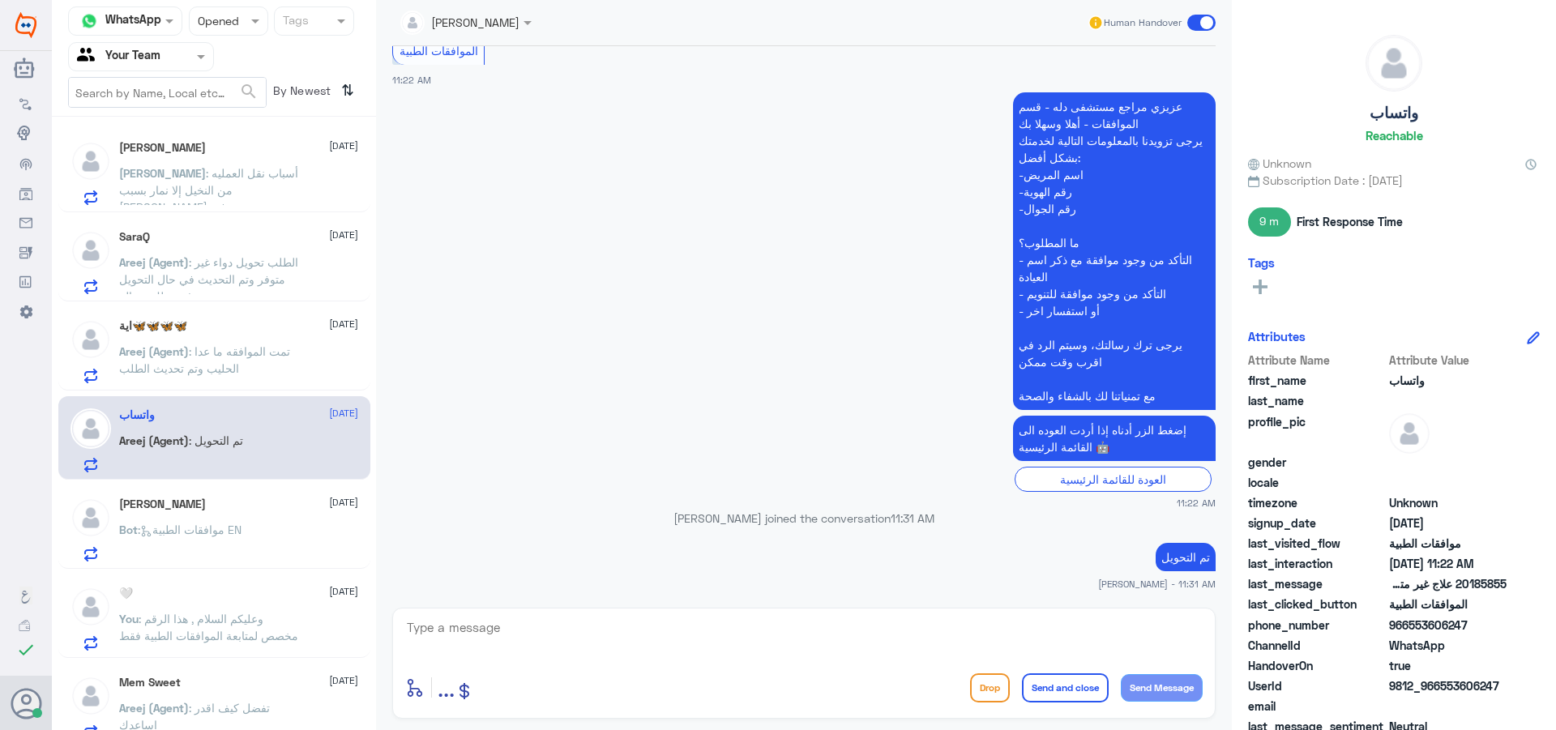
click at [284, 336] on div "اية🦋🦋🦋🦋 [DATE] Areej (Agent) : تمت الموافقه ما عدا الحليب وتم تحديث الطلب" at bounding box center [238, 351] width 239 height 64
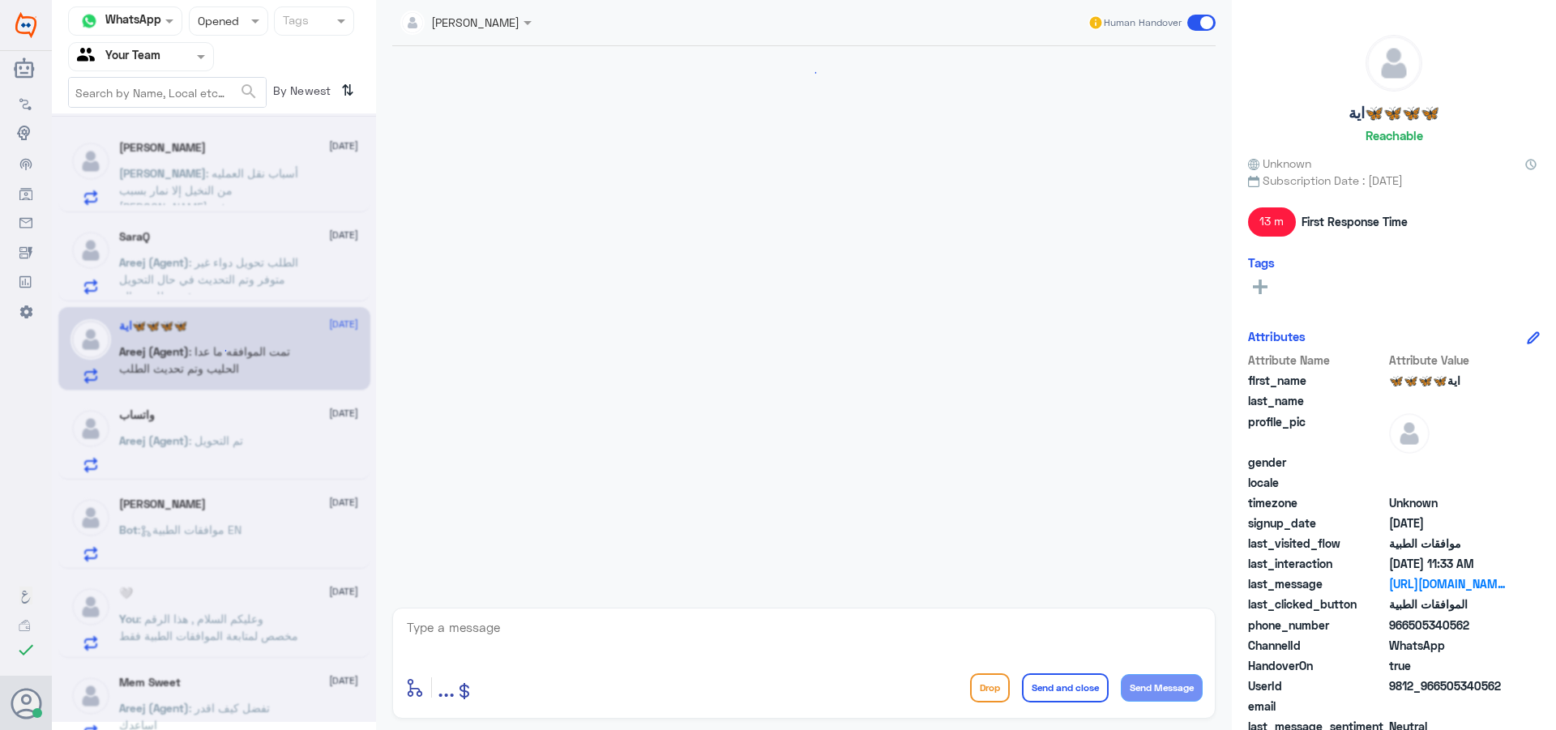
scroll to position [921, 0]
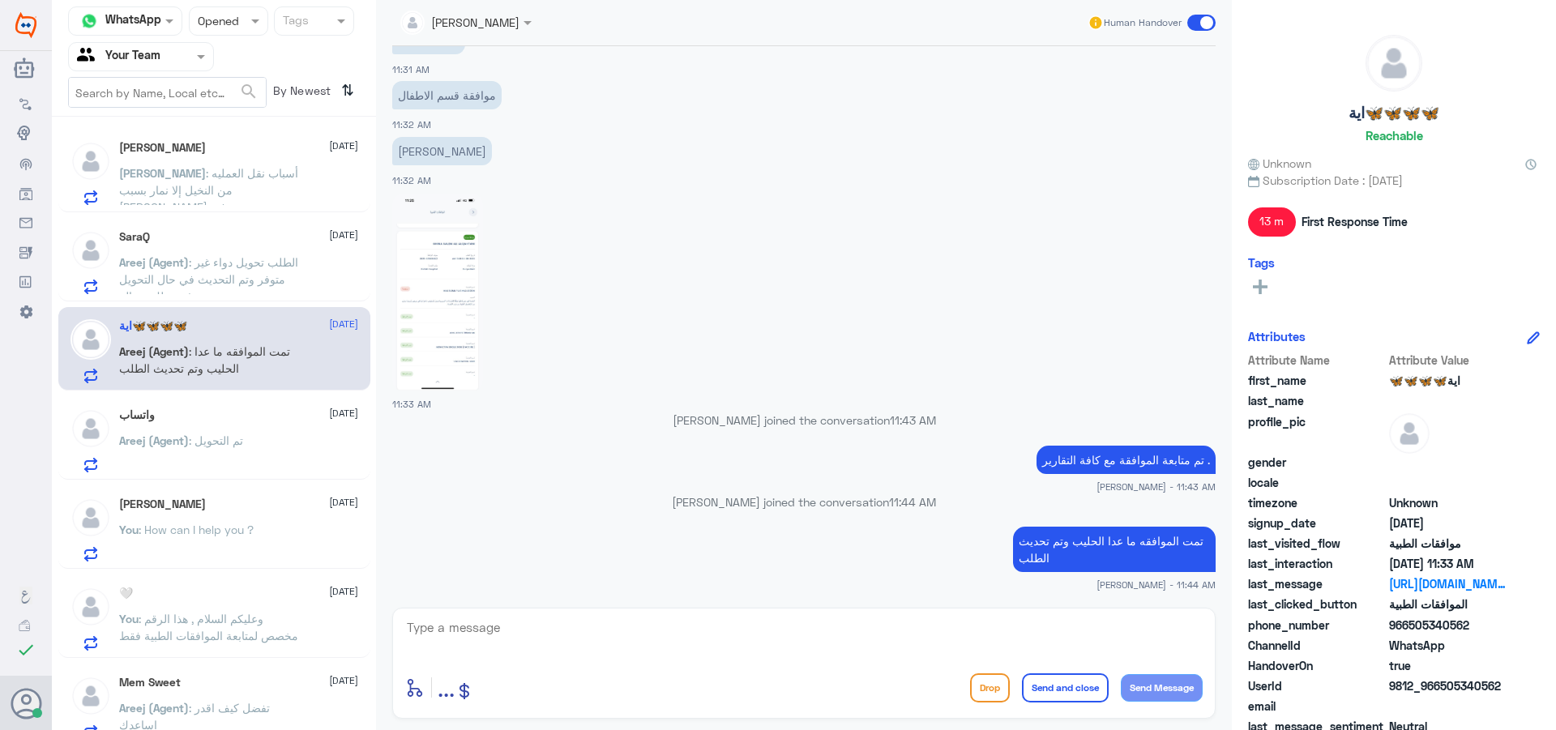
click at [276, 619] on p "You : وعليكم السلام , هذا الرقم مخصص لمتابعة الموافقات الطبية فقط ." at bounding box center [210, 630] width 182 height 41
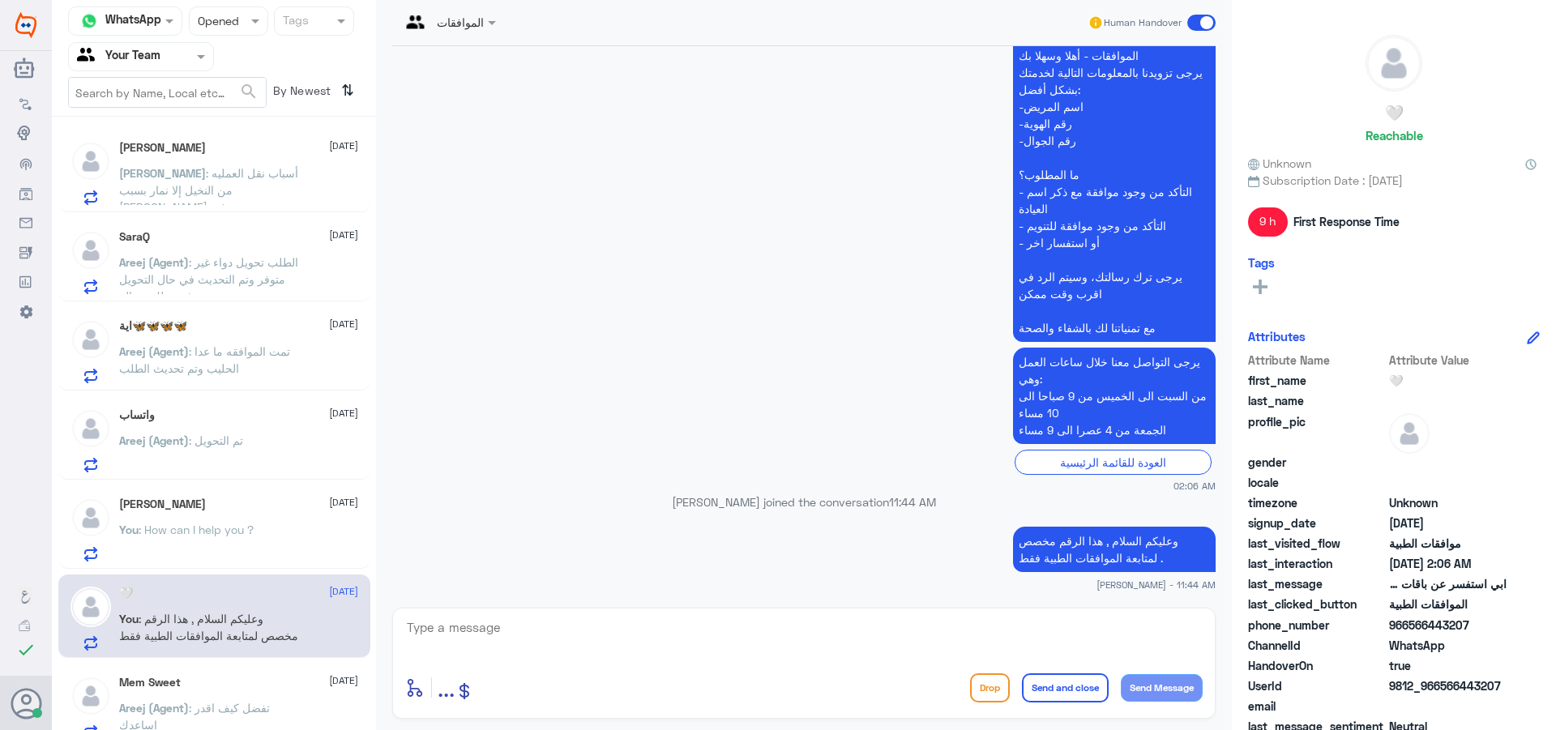
click at [298, 200] on p "[PERSON_NAME] : أسباب نقل العمليه من النخيل إلا نمار بسبب [PERSON_NAME] في اجاز…" at bounding box center [210, 185] width 182 height 41
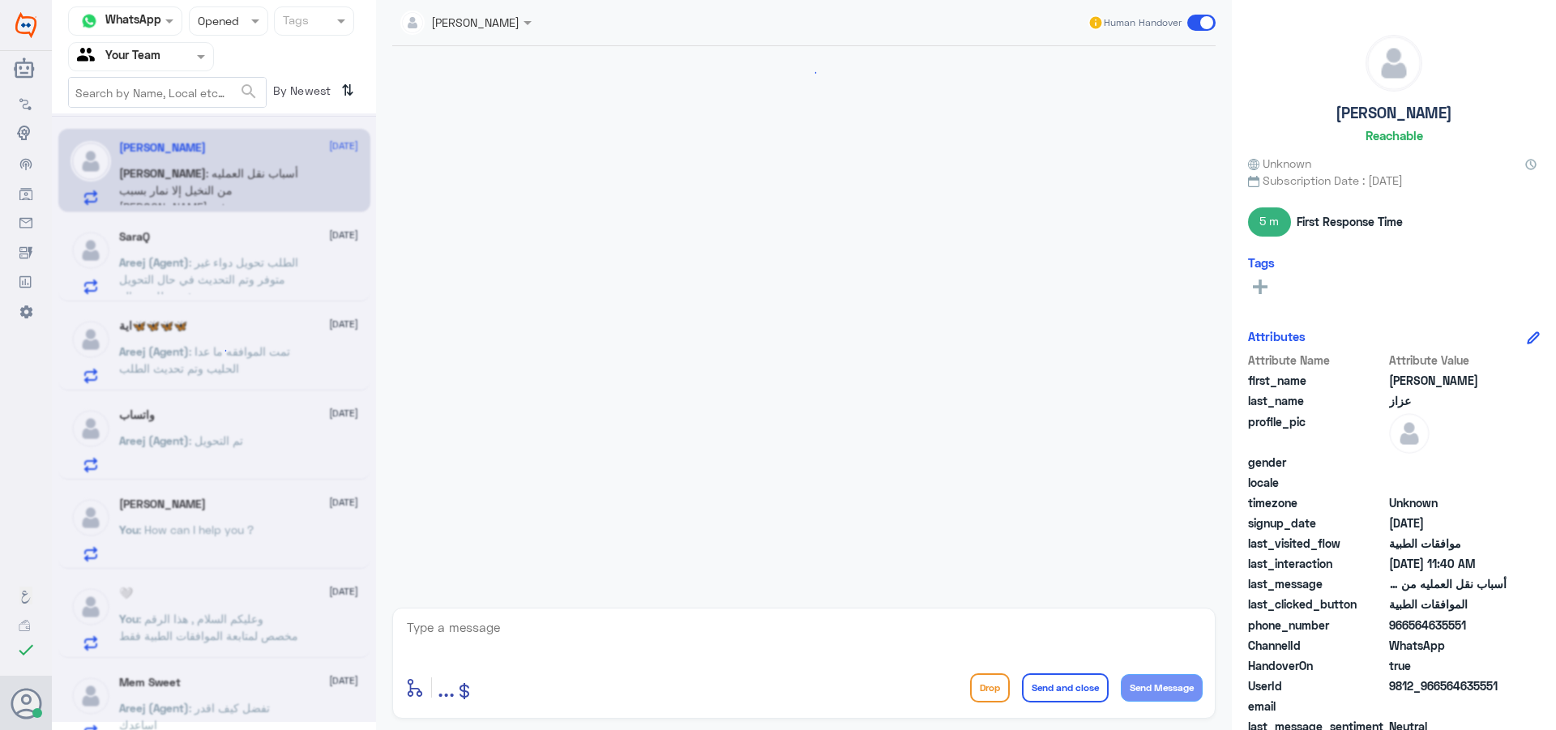
scroll to position [1144, 0]
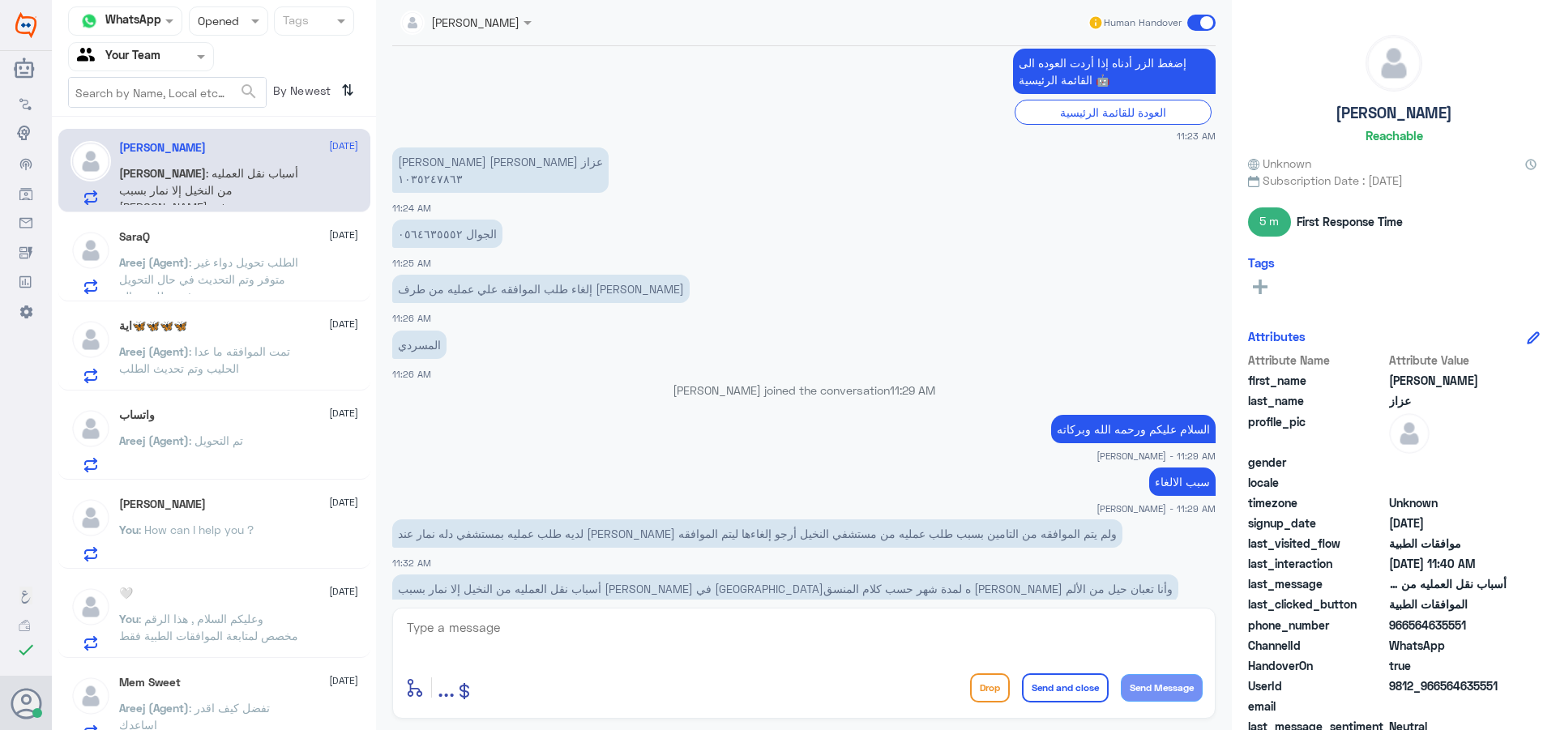
click at [282, 252] on div "SaraQ [DATE] Areej (Agent) : الطلب تحويل دواء غير متوفر وتم التحديث في حال التح…" at bounding box center [238, 262] width 239 height 64
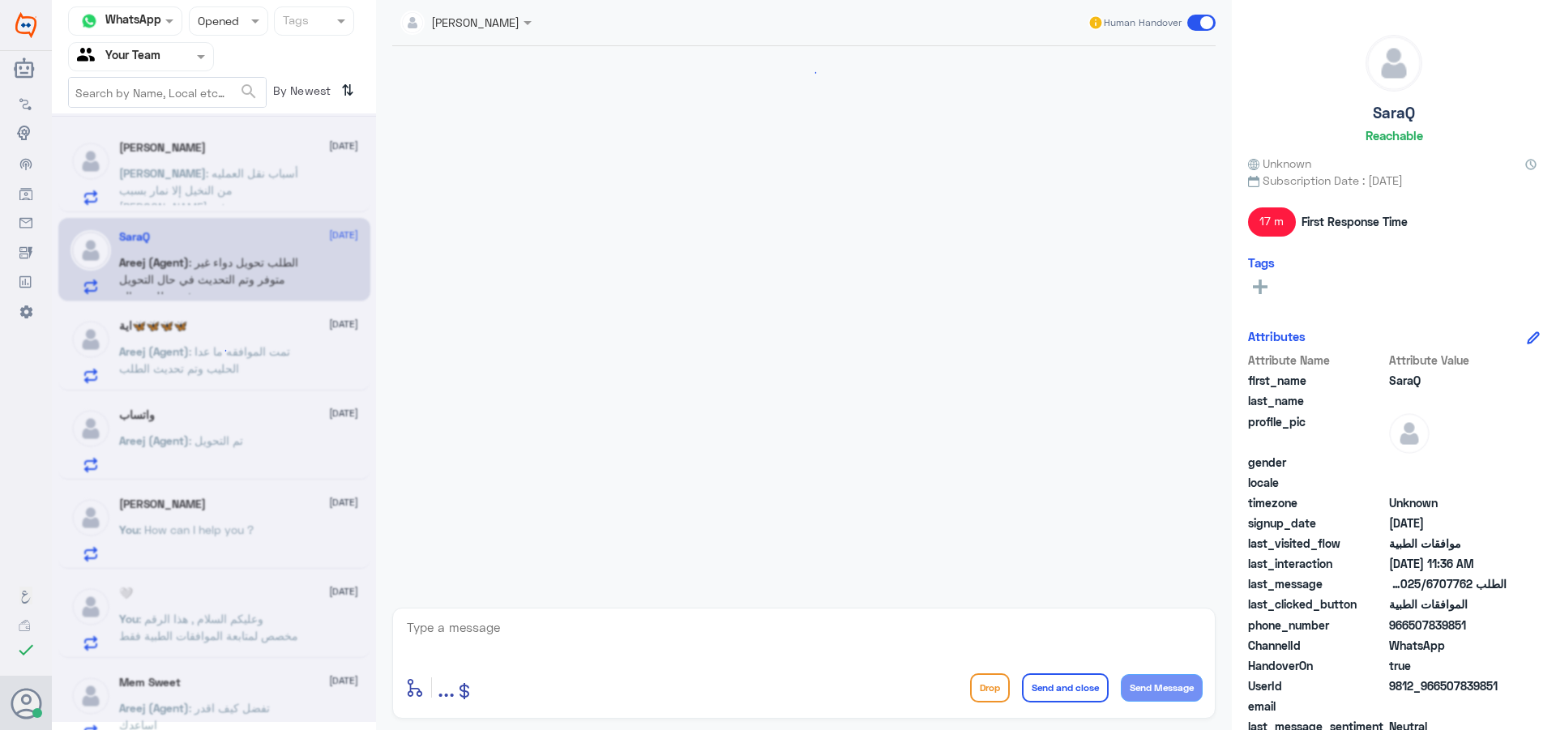
scroll to position [1381, 0]
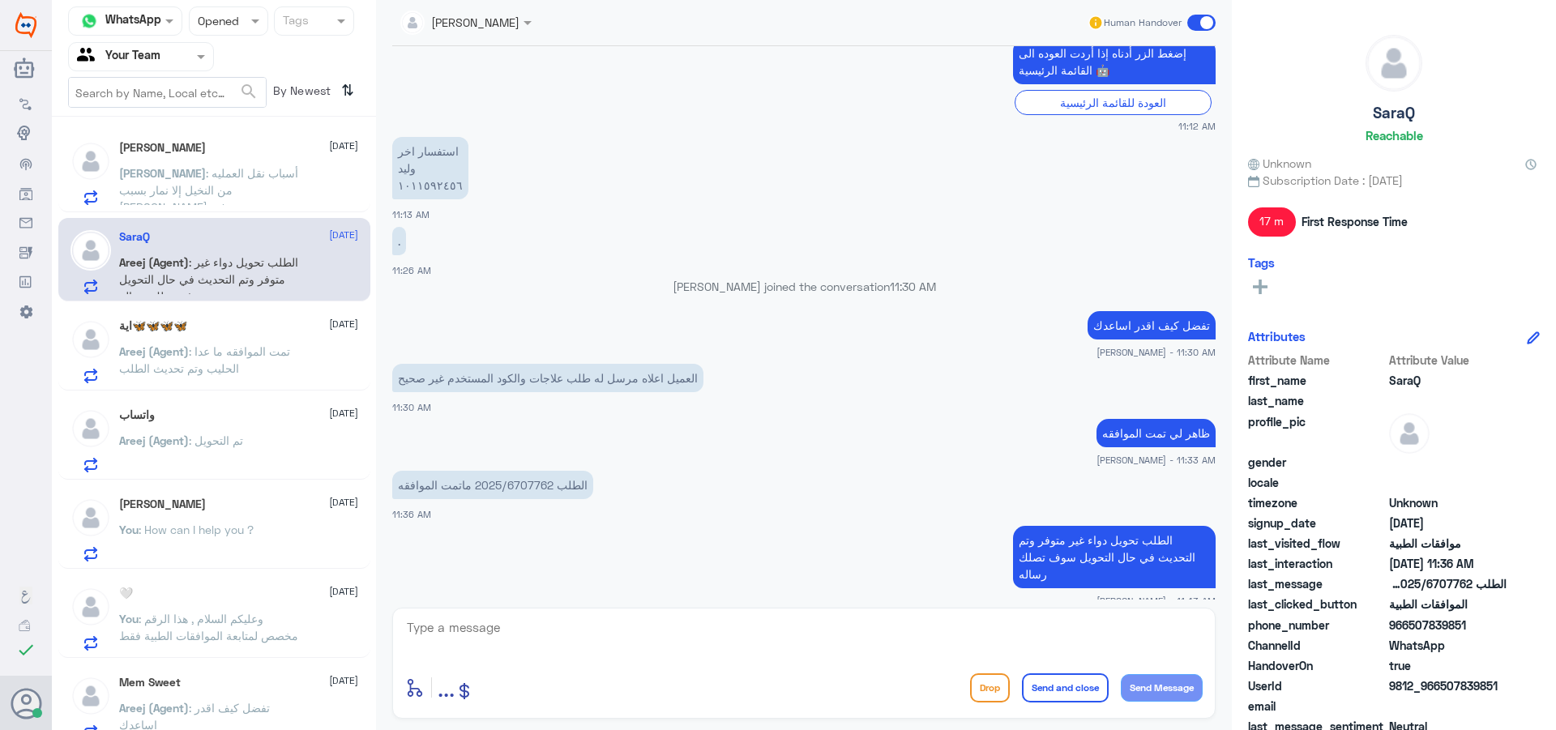
click at [288, 321] on div "اية🦋🦋🦋🦋 [DATE]" at bounding box center [238, 326] width 239 height 14
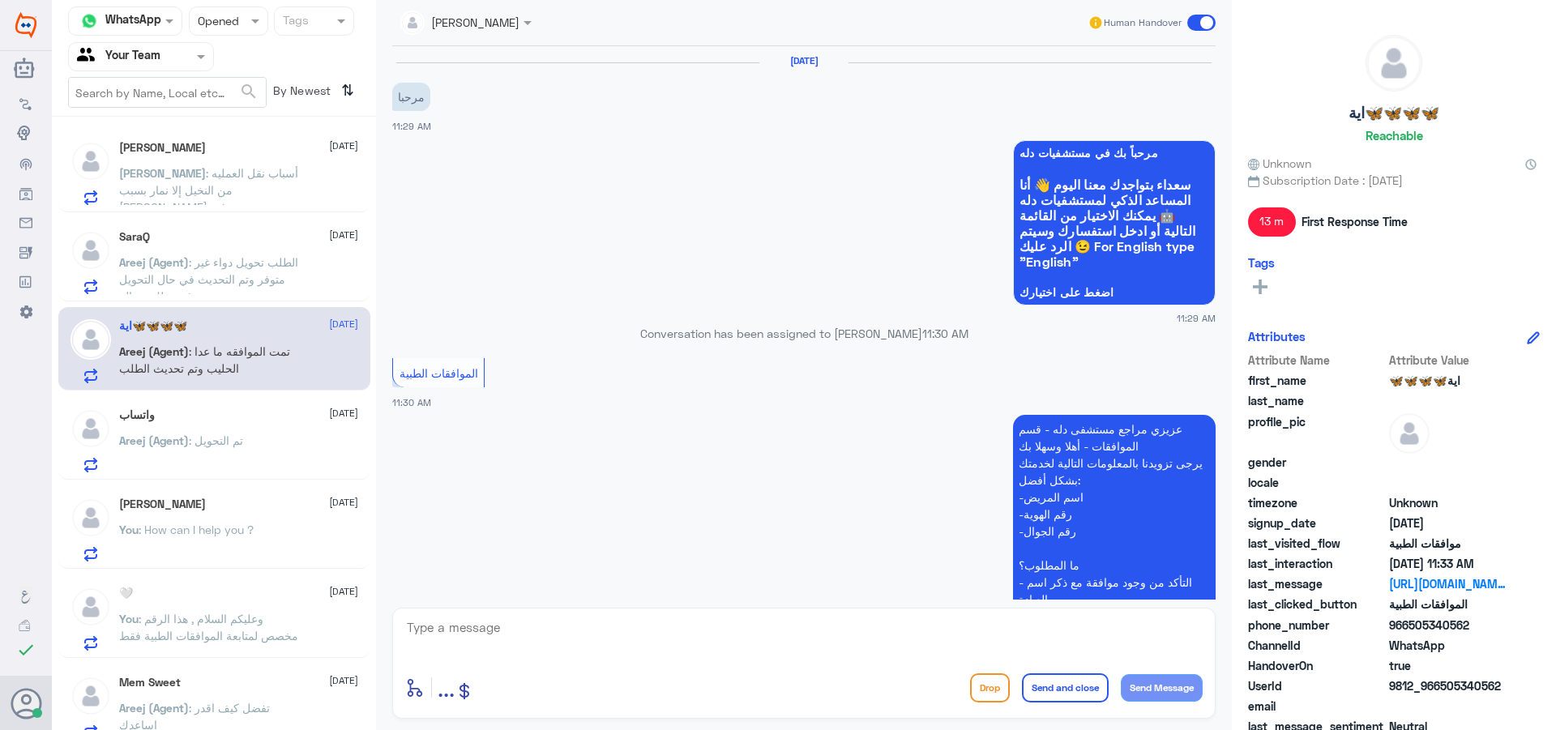
scroll to position [921, 0]
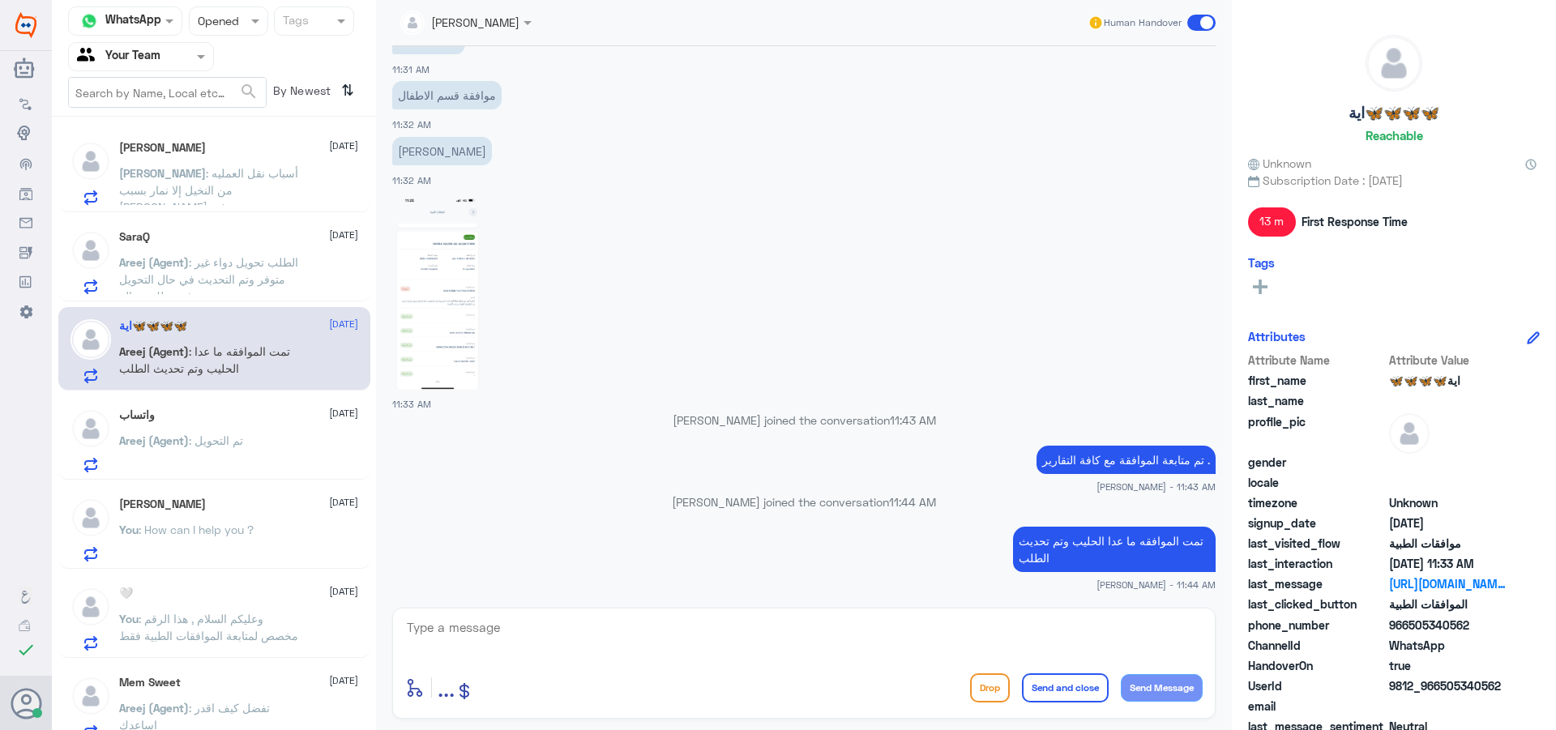
click at [252, 458] on div "Areej (Agent) : تم التحويل" at bounding box center [238, 454] width 239 height 36
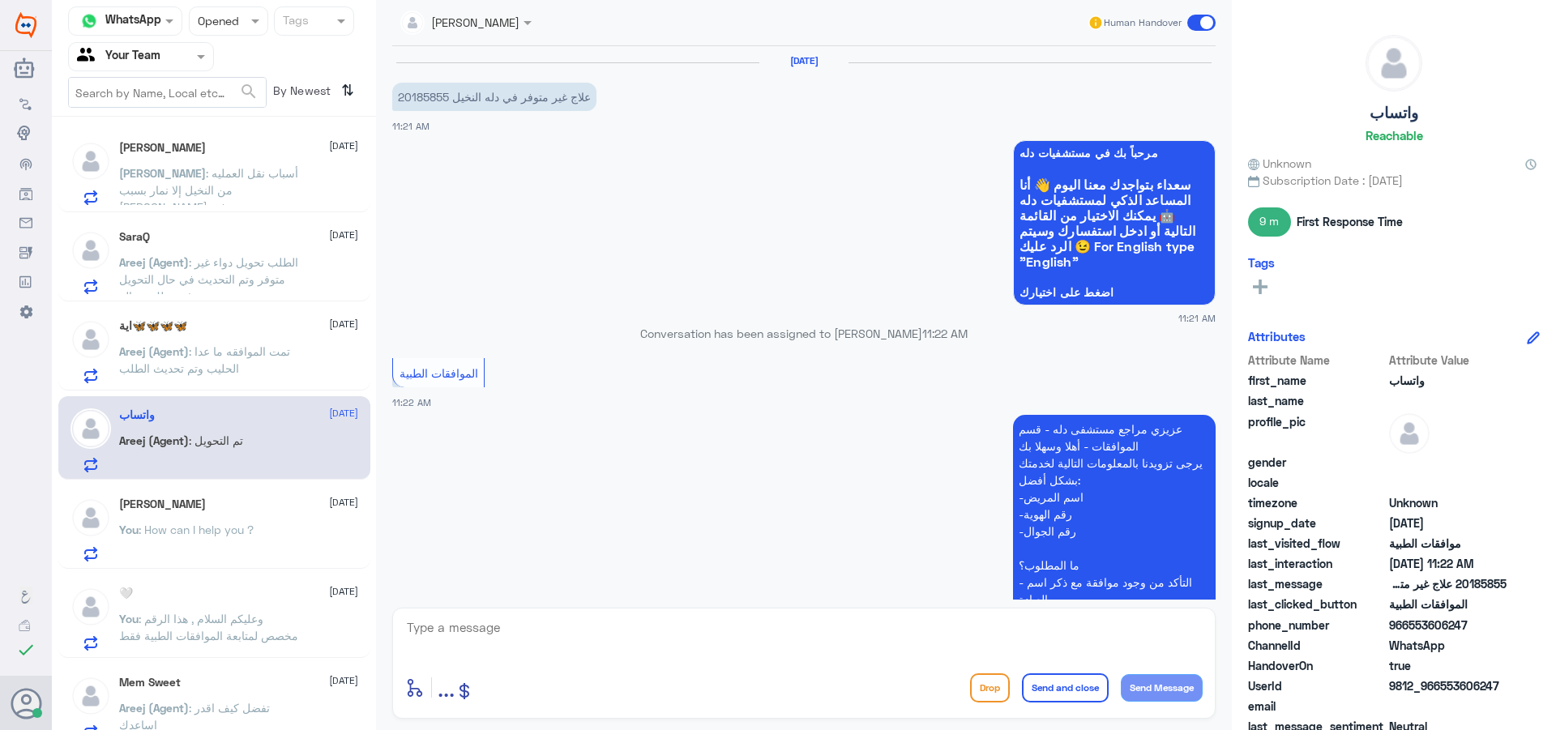
click at [295, 541] on div "You : How can I help you ?" at bounding box center [238, 543] width 239 height 36
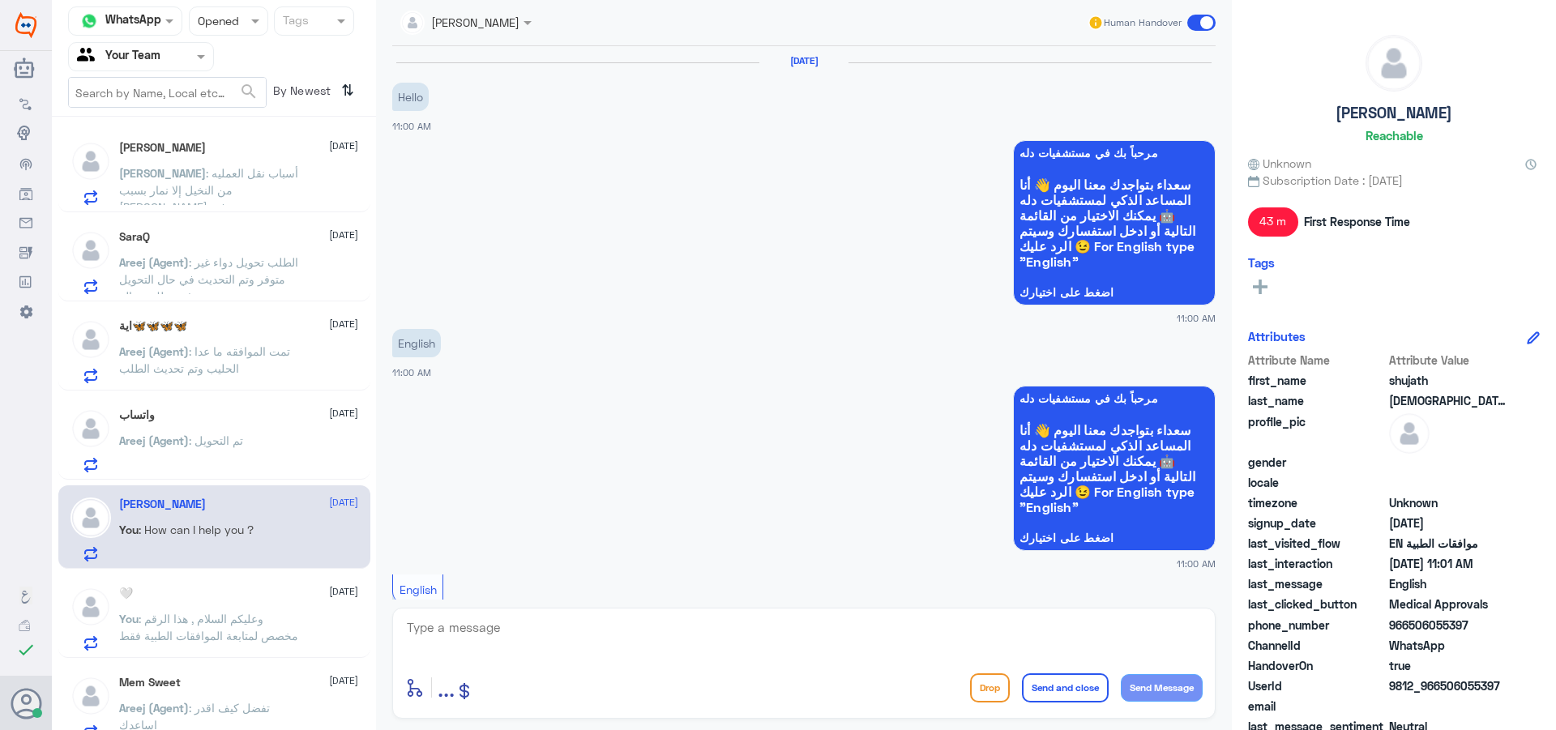
drag, startPoint x: 229, startPoint y: 24, endPoint x: 233, endPoint y: 41, distance: 17.5
click at [231, 33] on div "Status × Opened" at bounding box center [228, 20] width 79 height 29
click at [219, 160] on div "Unread" at bounding box center [228, 150] width 79 height 30
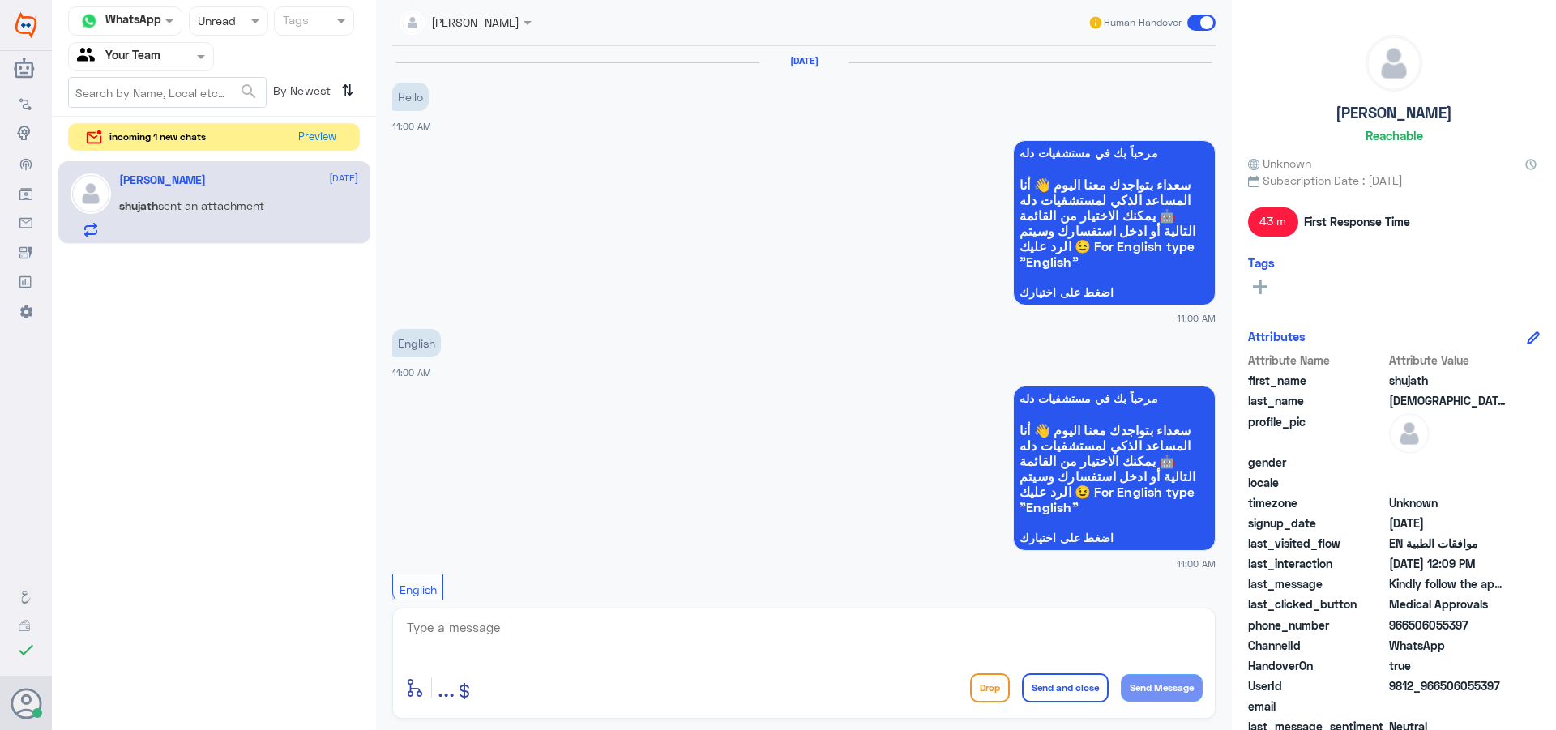
scroll to position [885, 0]
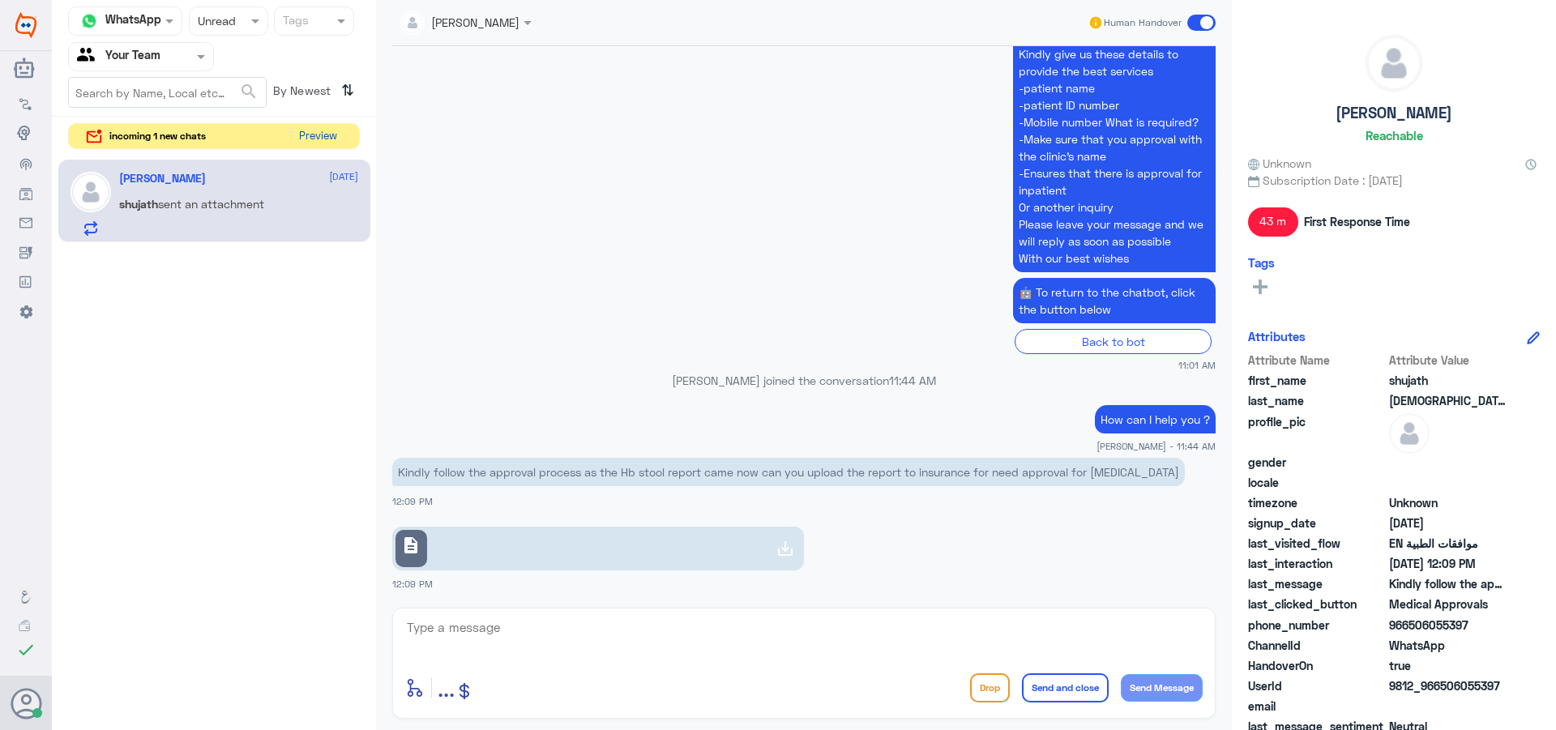
click at [326, 141] on button "Preview" at bounding box center [318, 136] width 50 height 25
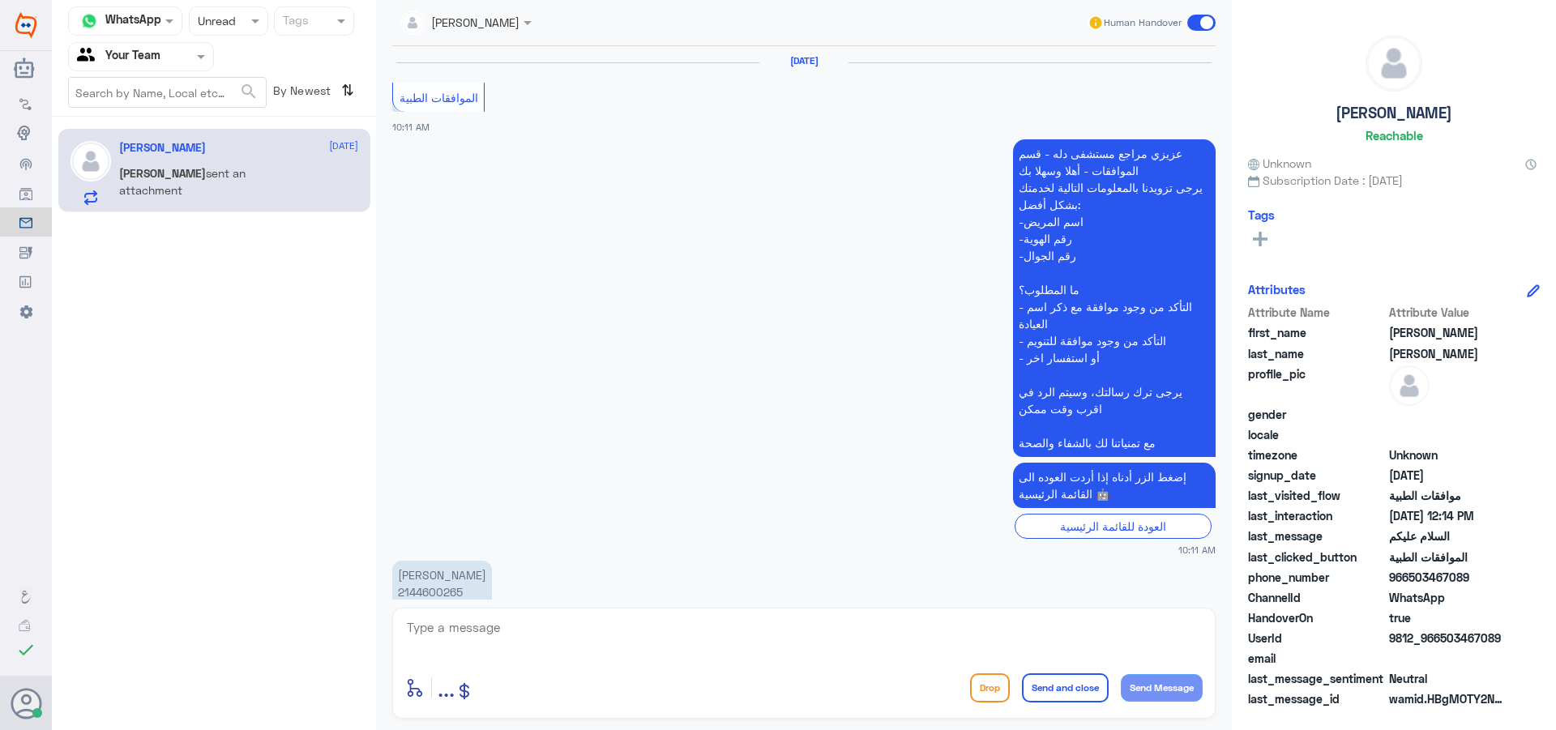
scroll to position [1881, 0]
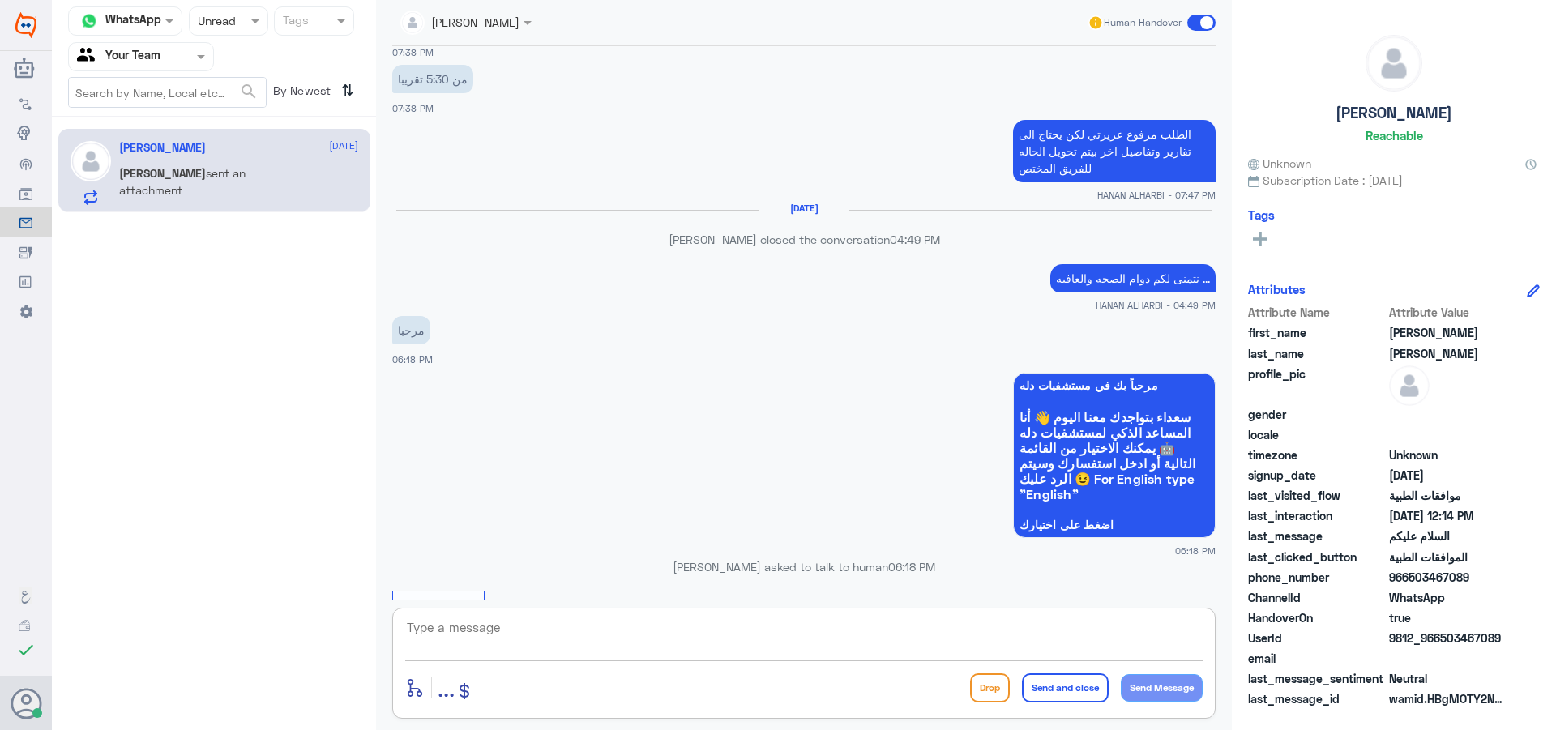
click at [739, 640] on textarea at bounding box center [803, 637] width 797 height 40
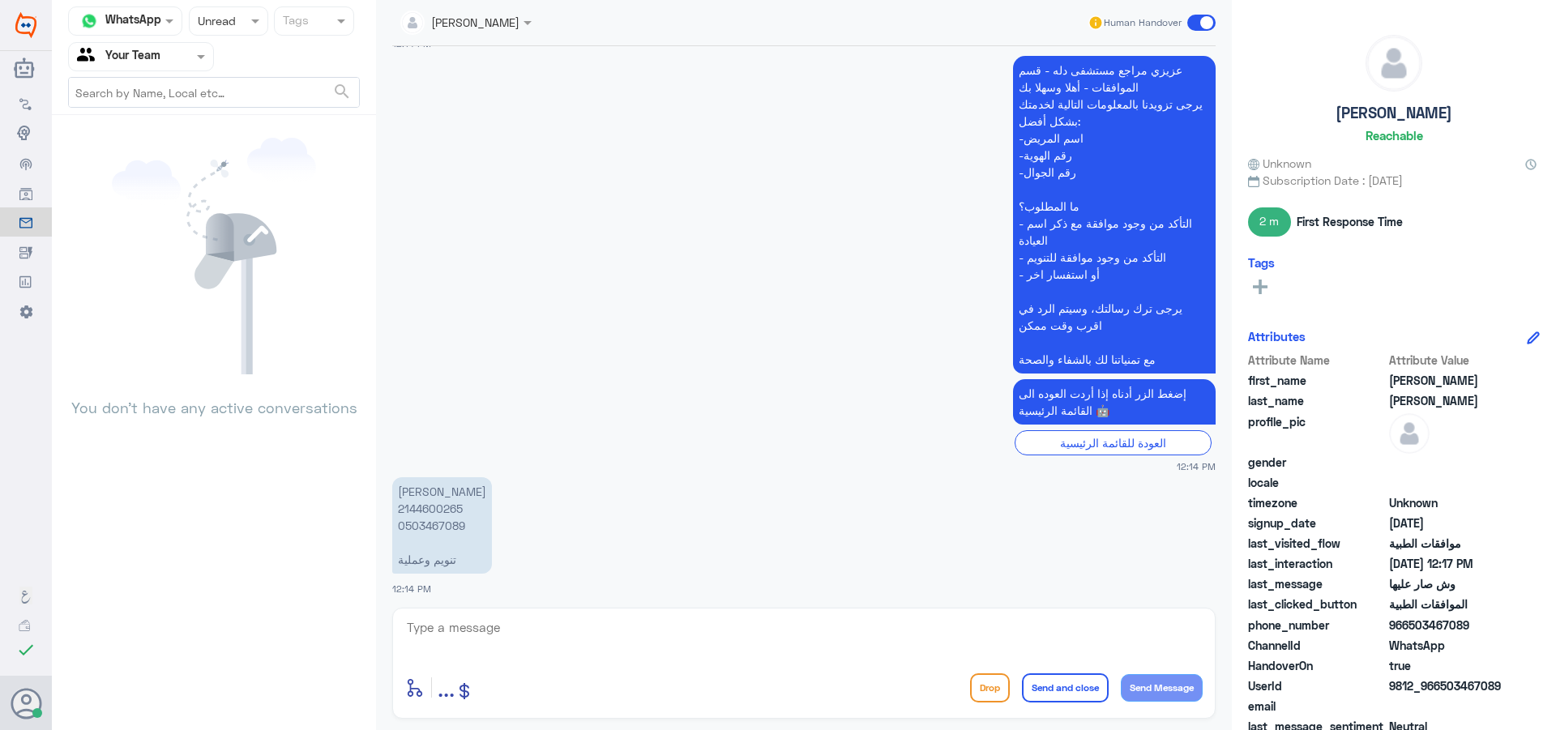
scroll to position [1131, 0]
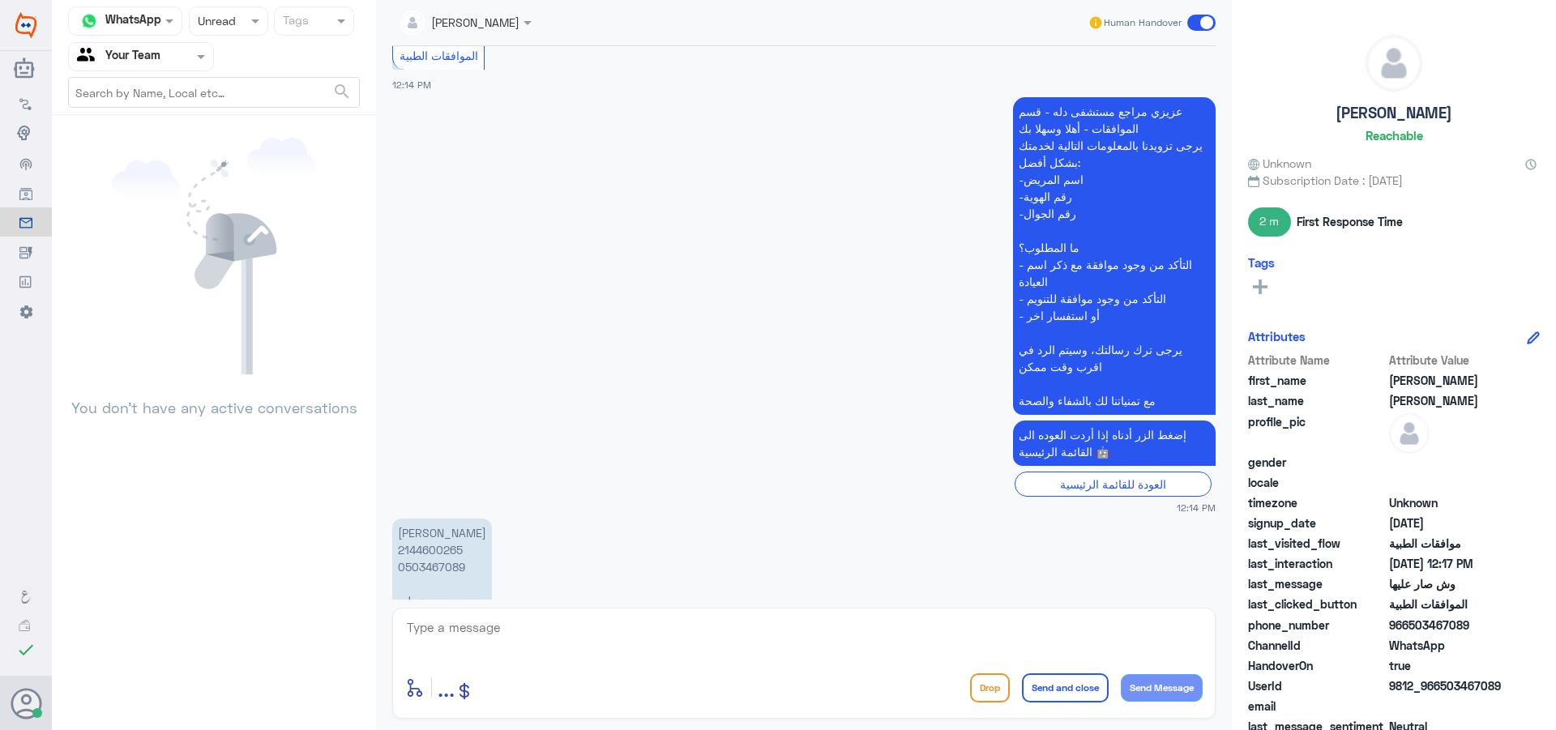
click at [234, 29] on div at bounding box center [229, 20] width 78 height 19
click at [226, 144] on span "Unread" at bounding box center [216, 150] width 38 height 14
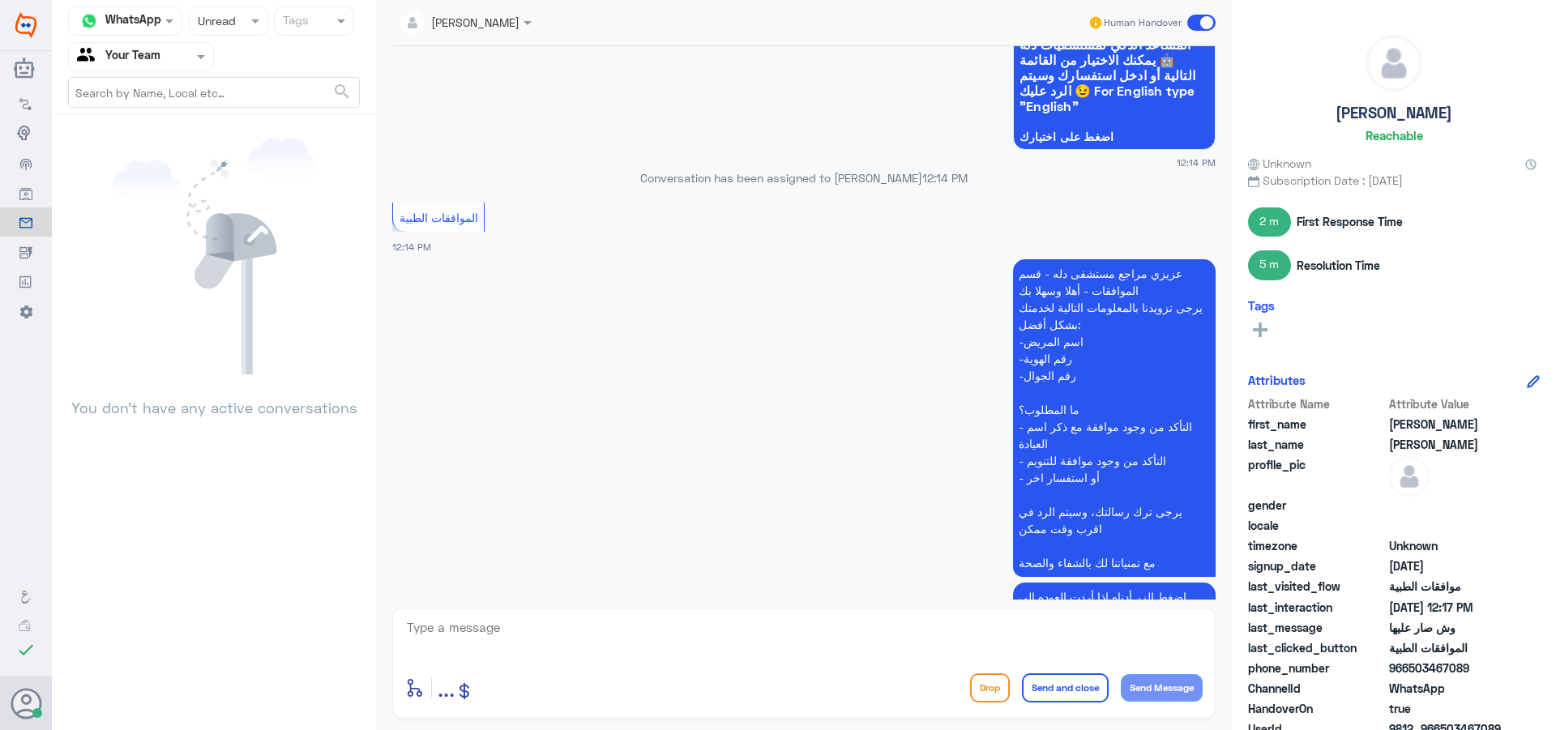
scroll to position [1816, 0]
